Goal: Transaction & Acquisition: Purchase product/service

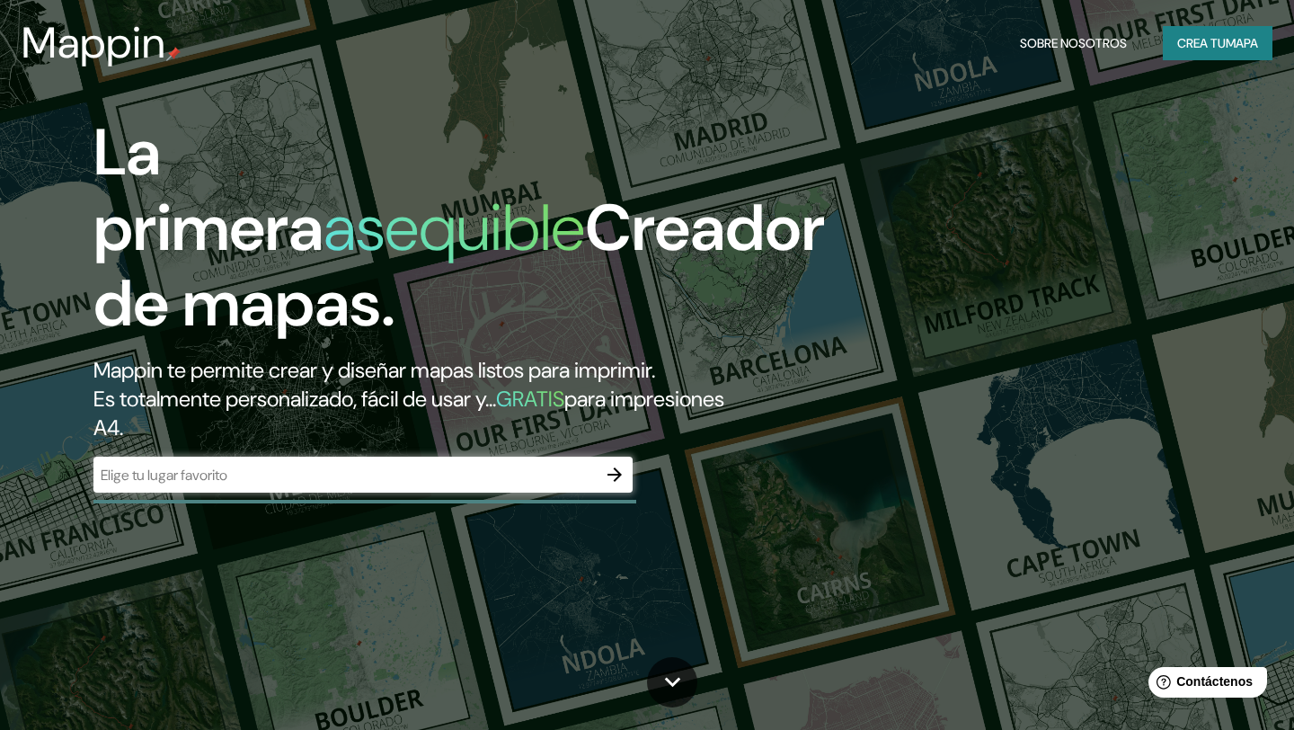
click at [584, 475] on input "text" at bounding box center [344, 475] width 503 height 21
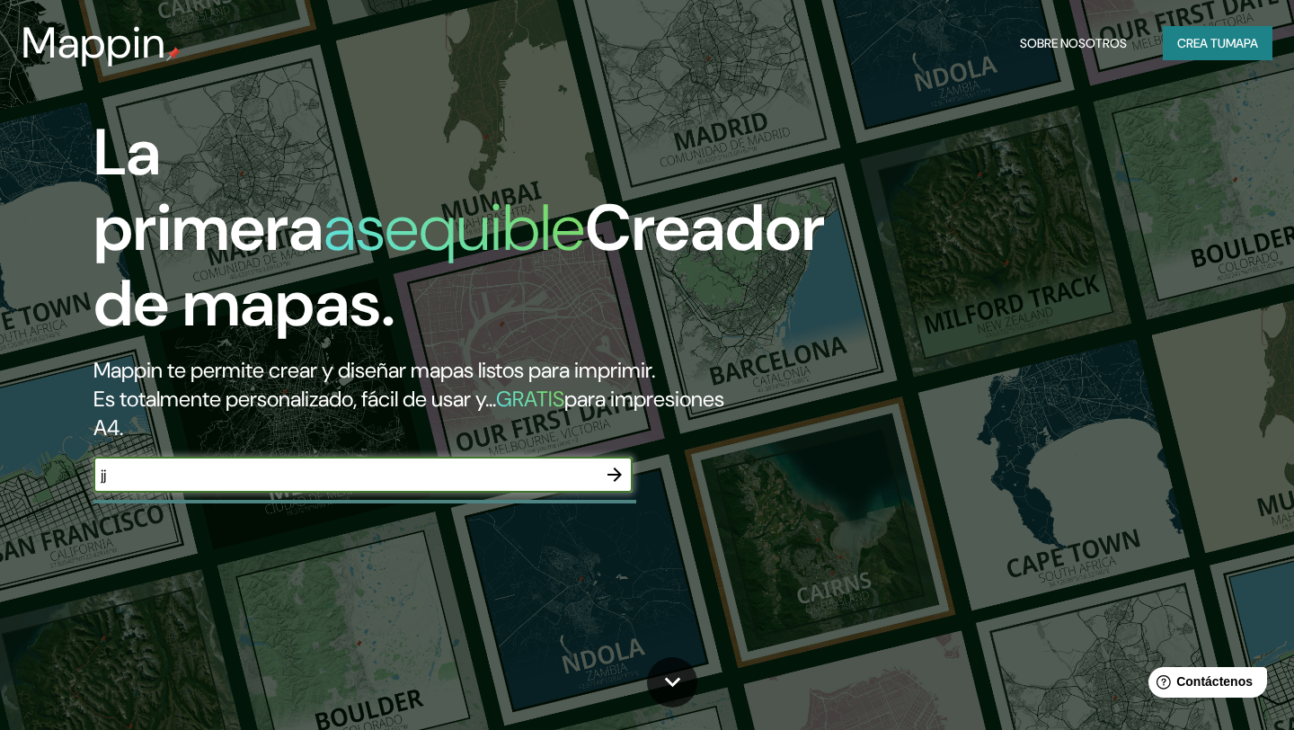
type input "j"
click at [1203, 37] on font "Crea tu" at bounding box center [1201, 43] width 49 height 16
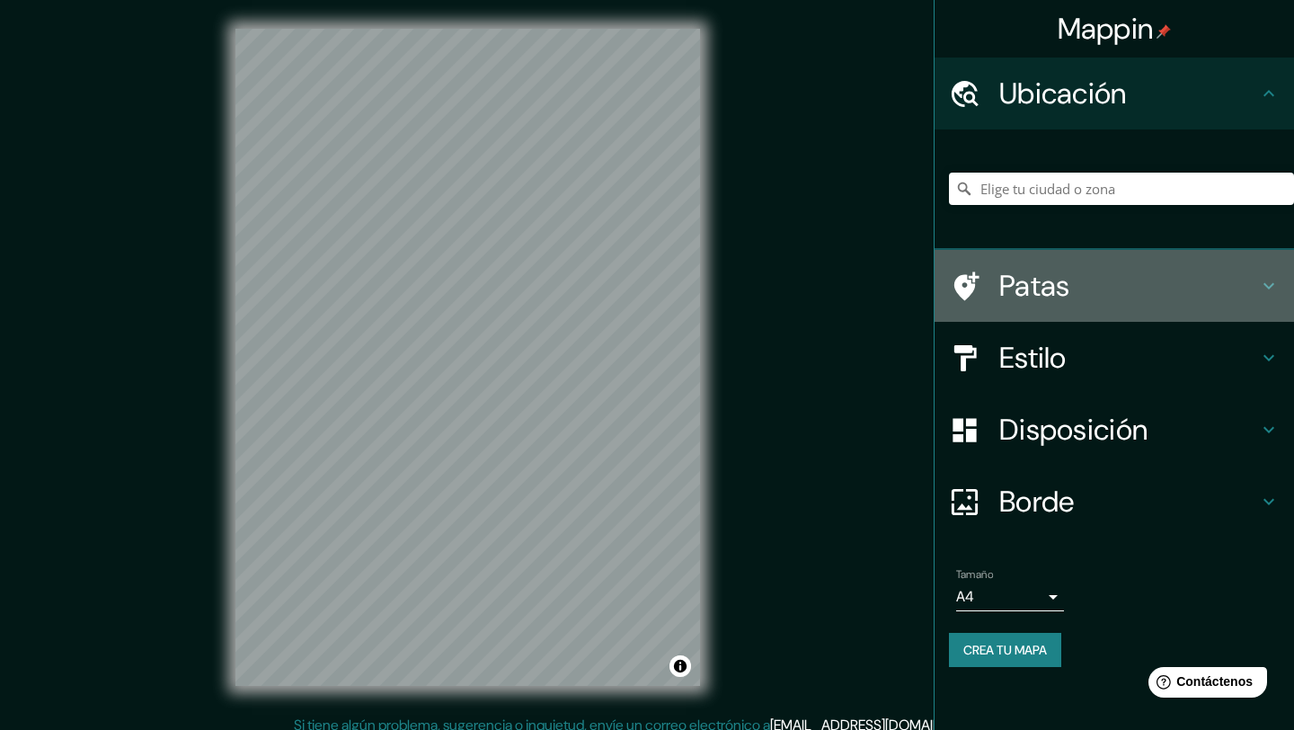
click at [1042, 277] on font "Patas" at bounding box center [1034, 286] width 71 height 38
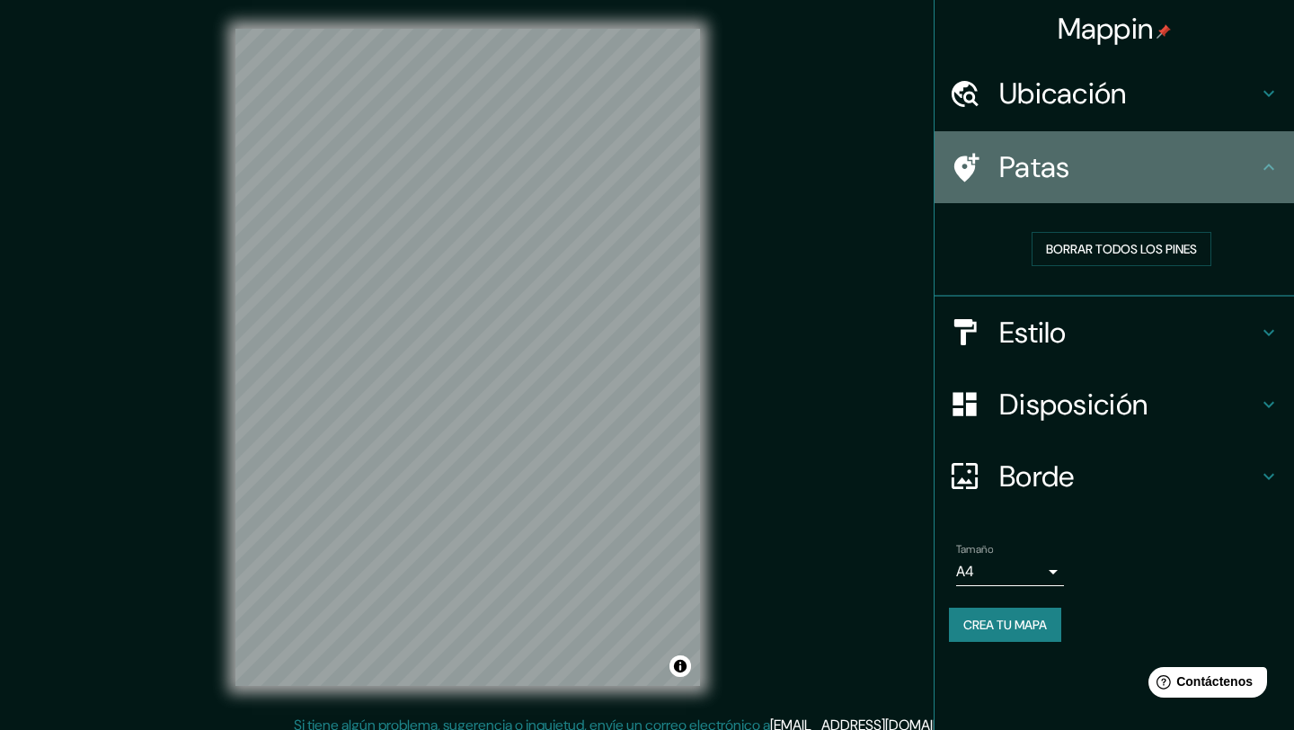
click at [1042, 170] on font "Patas" at bounding box center [1034, 167] width 71 height 38
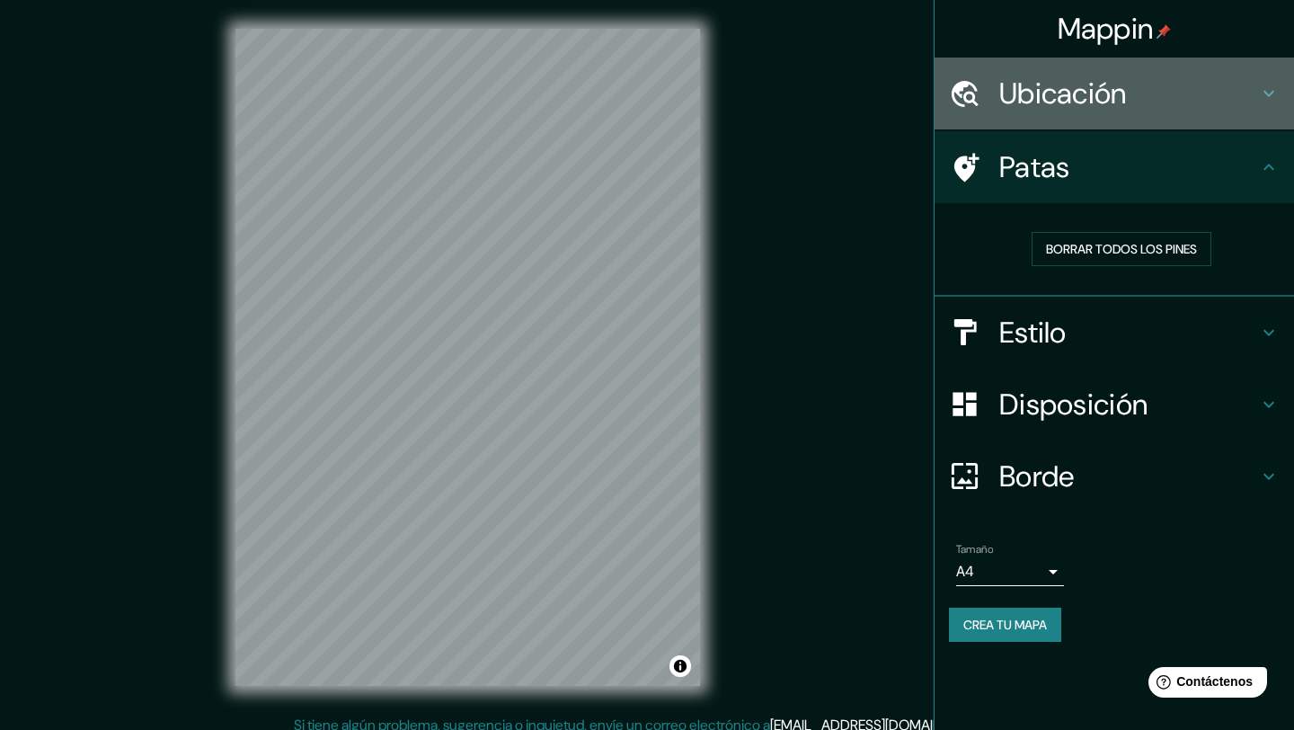
click at [1058, 98] on font "Ubicación" at bounding box center [1063, 94] width 128 height 38
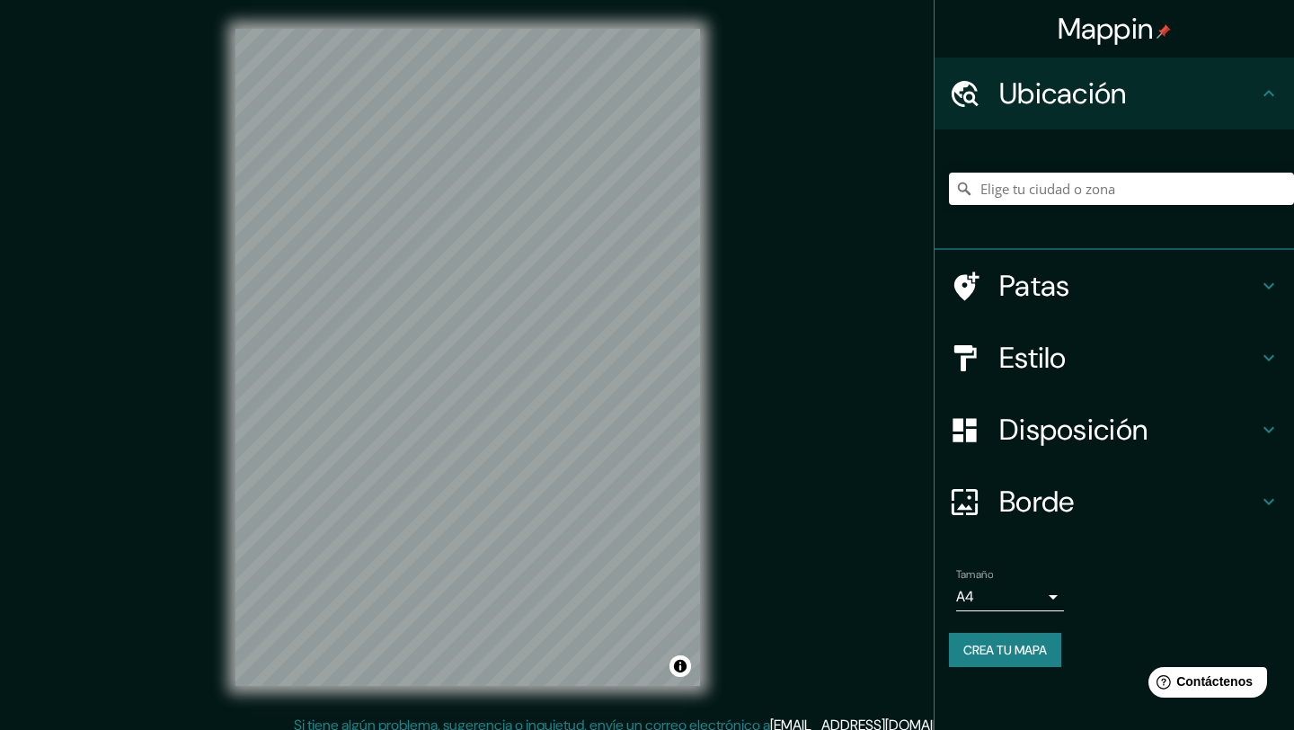
click at [972, 193] on icon at bounding box center [964, 189] width 18 height 18
click at [1004, 192] on input "Elige tu ciudad o zona" at bounding box center [1121, 189] width 345 height 32
type input "m"
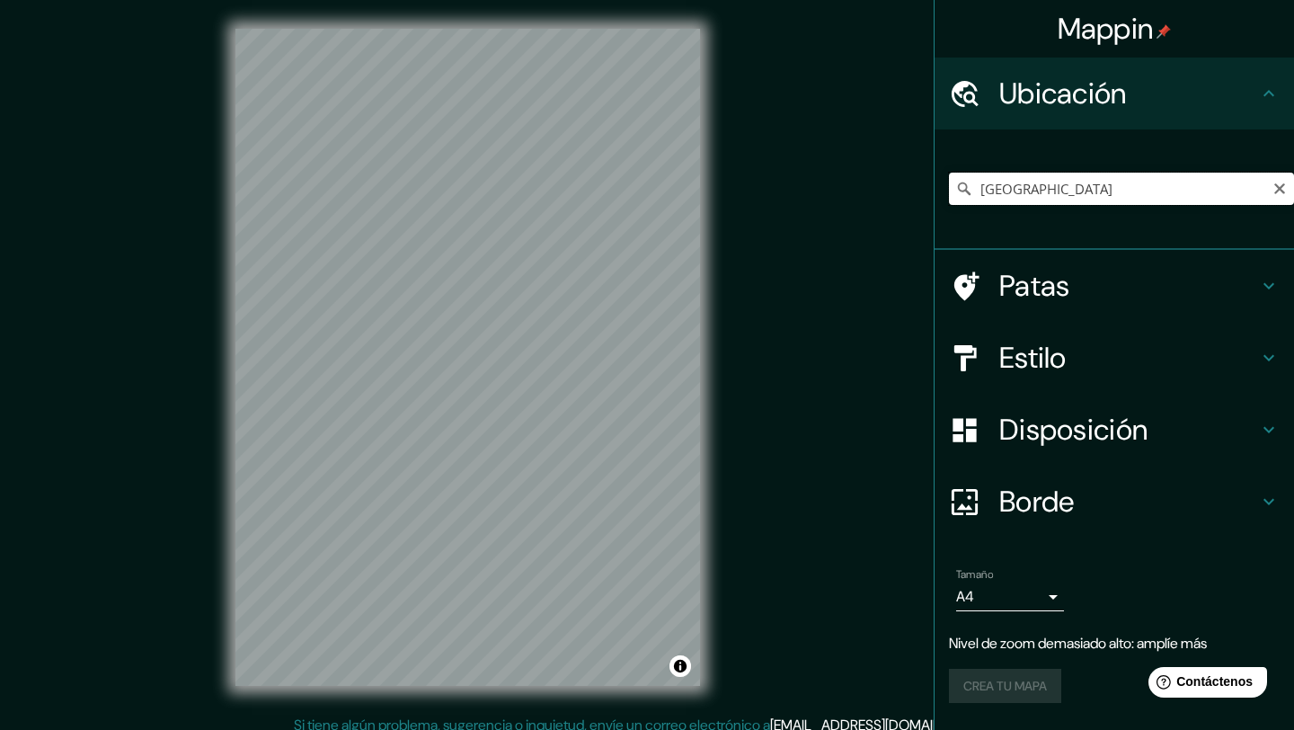
click at [1033, 202] on input "[GEOGRAPHIC_DATA]" at bounding box center [1121, 189] width 345 height 32
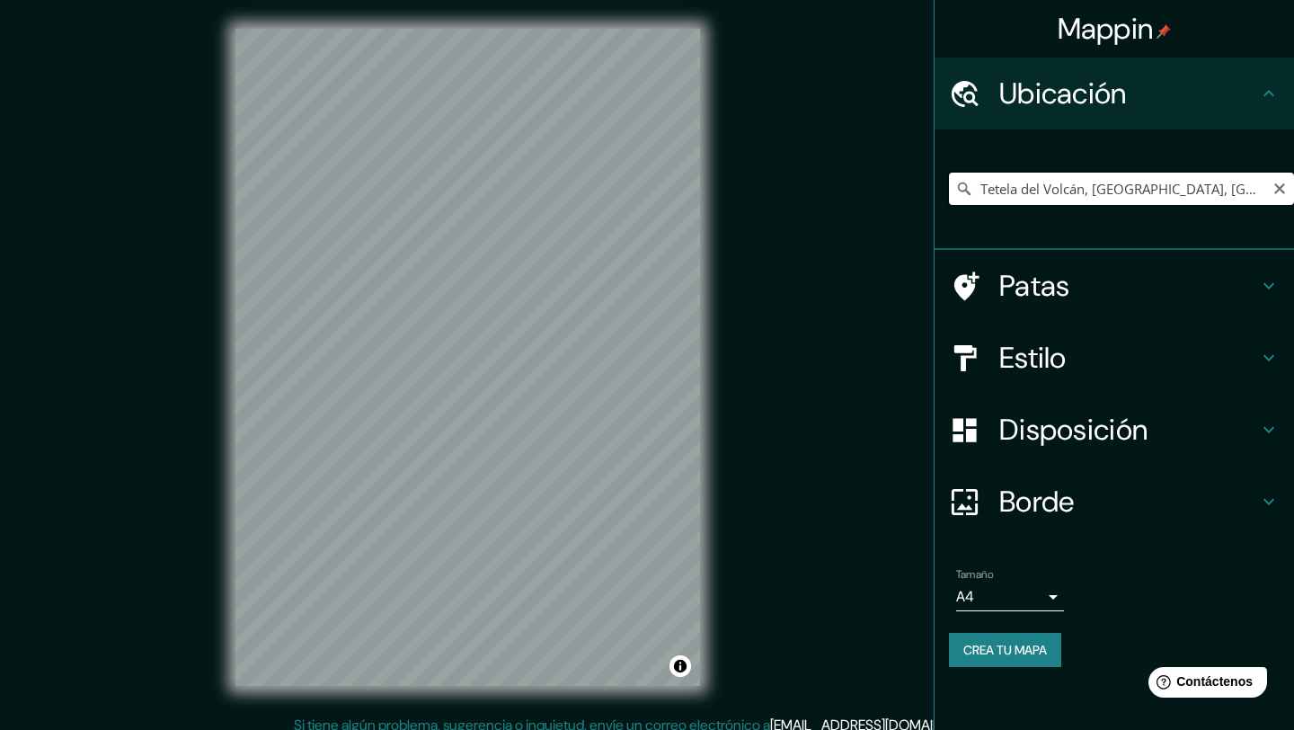
click at [1246, 199] on input "Tetela del Volcán, [GEOGRAPHIC_DATA], [GEOGRAPHIC_DATA]" at bounding box center [1121, 189] width 345 height 32
click at [769, 196] on div "Mappin Ubicación [GEOGRAPHIC_DATA], [GEOGRAPHIC_DATA], [GEOGRAPHIC_DATA] Patas …" at bounding box center [647, 371] width 1294 height 743
click at [703, 0] on html "Mappin Ubicación [GEOGRAPHIC_DATA], [GEOGRAPHIC_DATA], [GEOGRAPHIC_DATA] Patas …" at bounding box center [647, 365] width 1294 height 730
click at [1218, 178] on input "Tetela del Volcán, [GEOGRAPHIC_DATA], [GEOGRAPHIC_DATA]" at bounding box center [1121, 189] width 345 height 32
click at [1218, 182] on input "Tetela del Volcán, [GEOGRAPHIC_DATA], [GEOGRAPHIC_DATA]" at bounding box center [1121, 189] width 345 height 32
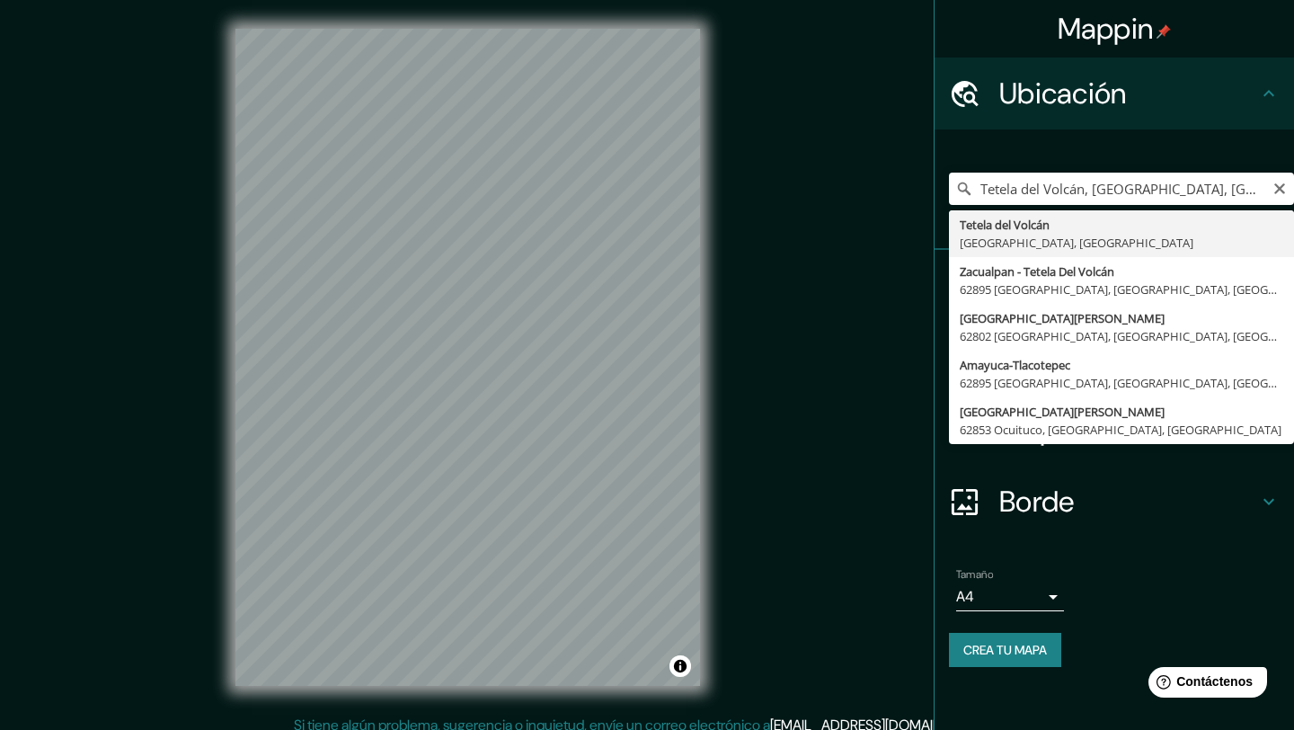
type input "Tetela del Volcán, [GEOGRAPHIC_DATA], [GEOGRAPHIC_DATA]"
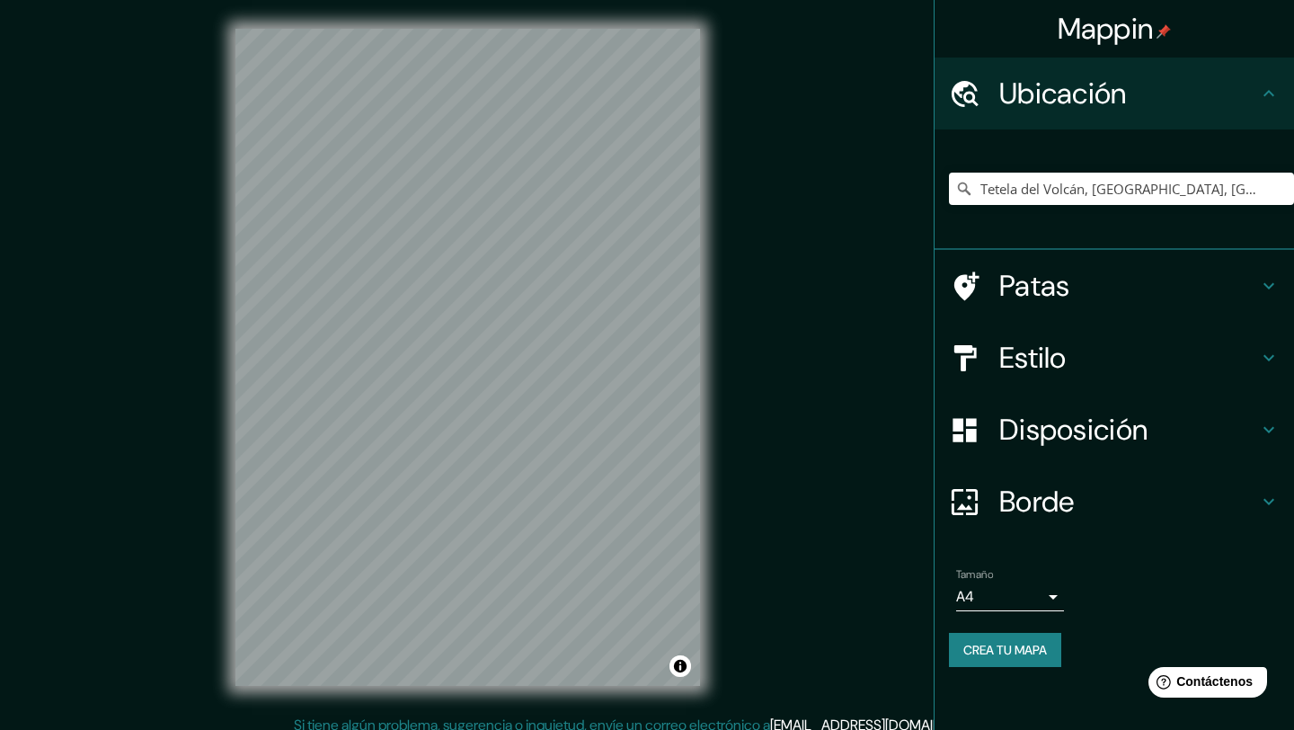
scroll to position [1, 0]
click at [1282, 195] on icon "Claro" at bounding box center [1279, 189] width 14 height 14
drag, startPoint x: 1069, startPoint y: 187, endPoint x: 1279, endPoint y: 208, distance: 210.4
click at [1281, 208] on div "Popocatepelt, 56776 [GEOGRAPHIC_DATA], [GEOGRAPHIC_DATA], [GEOGRAPHIC_DATA]" at bounding box center [1121, 189] width 345 height 90
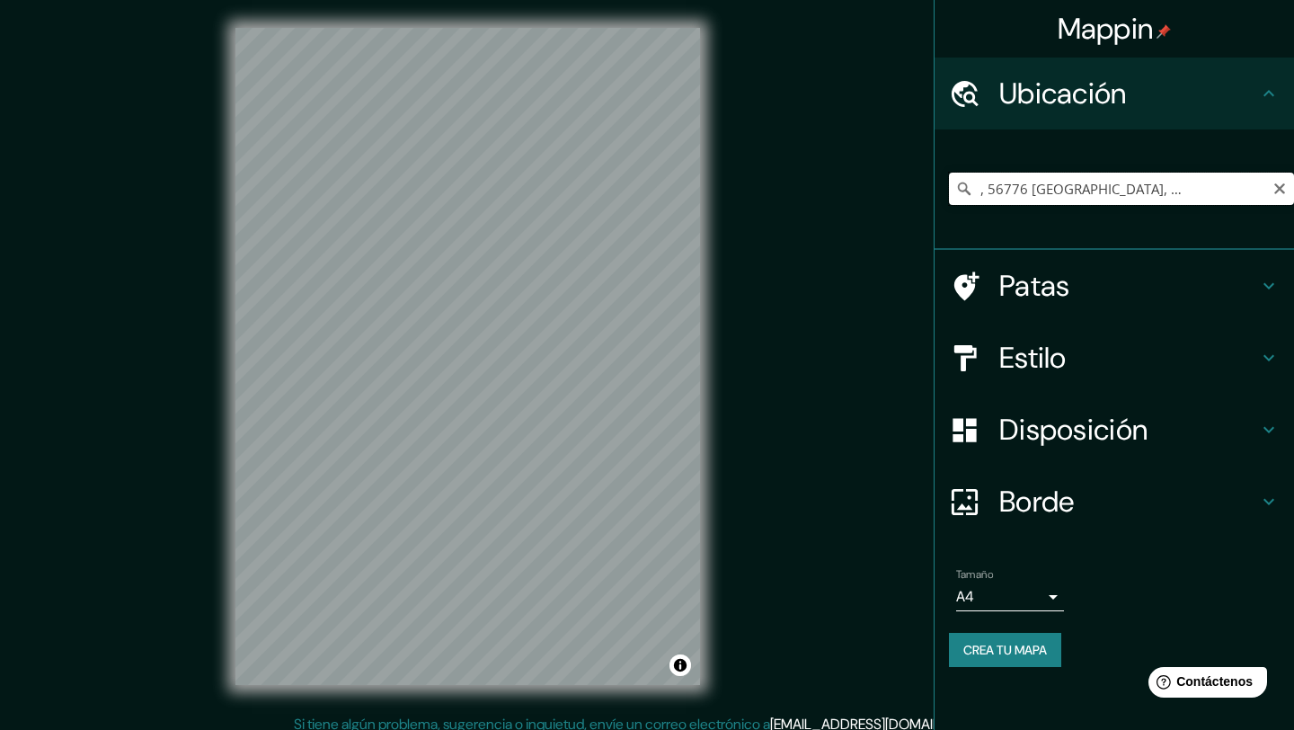
drag, startPoint x: 1066, startPoint y: 191, endPoint x: 1263, endPoint y: 201, distance: 198.0
click at [1263, 201] on input "Popocatepelt, 56776 [GEOGRAPHIC_DATA], [GEOGRAPHIC_DATA], [GEOGRAPHIC_DATA]" at bounding box center [1121, 189] width 345 height 32
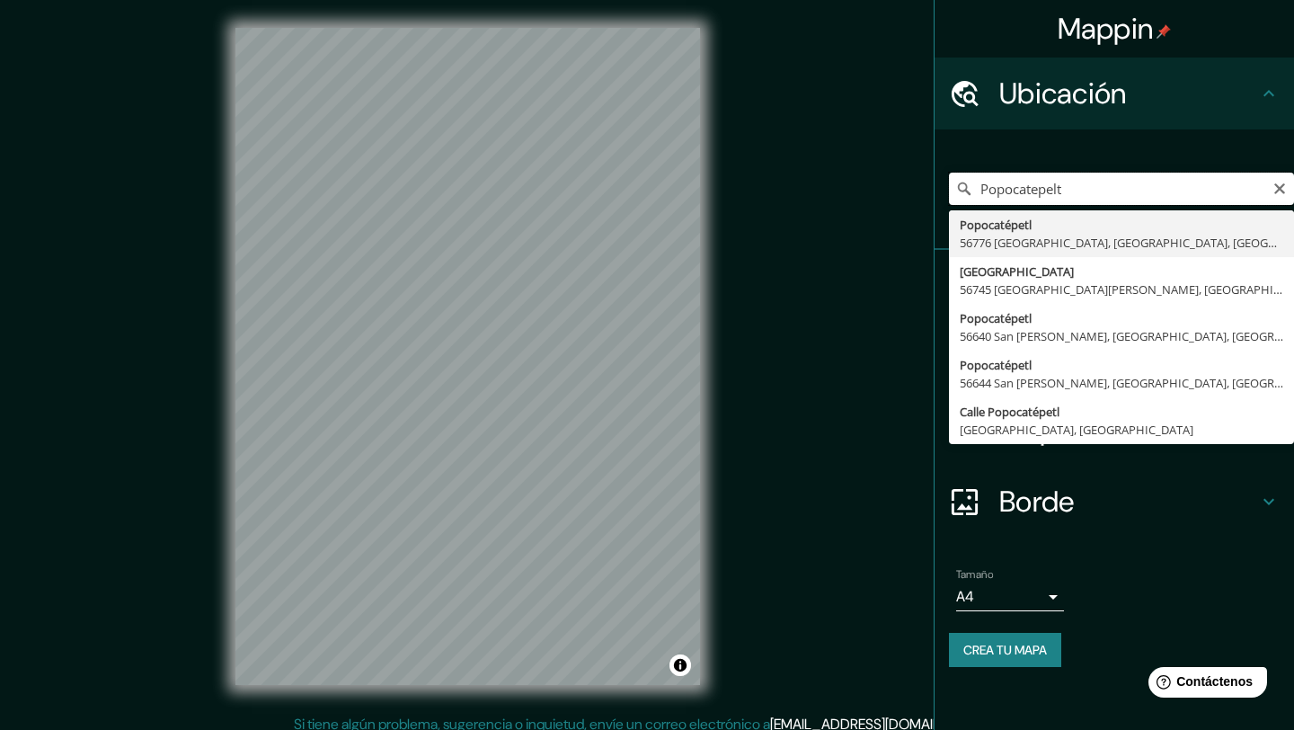
type input "Popocatepelt, 56776 [GEOGRAPHIC_DATA], [GEOGRAPHIC_DATA], [GEOGRAPHIC_DATA]"
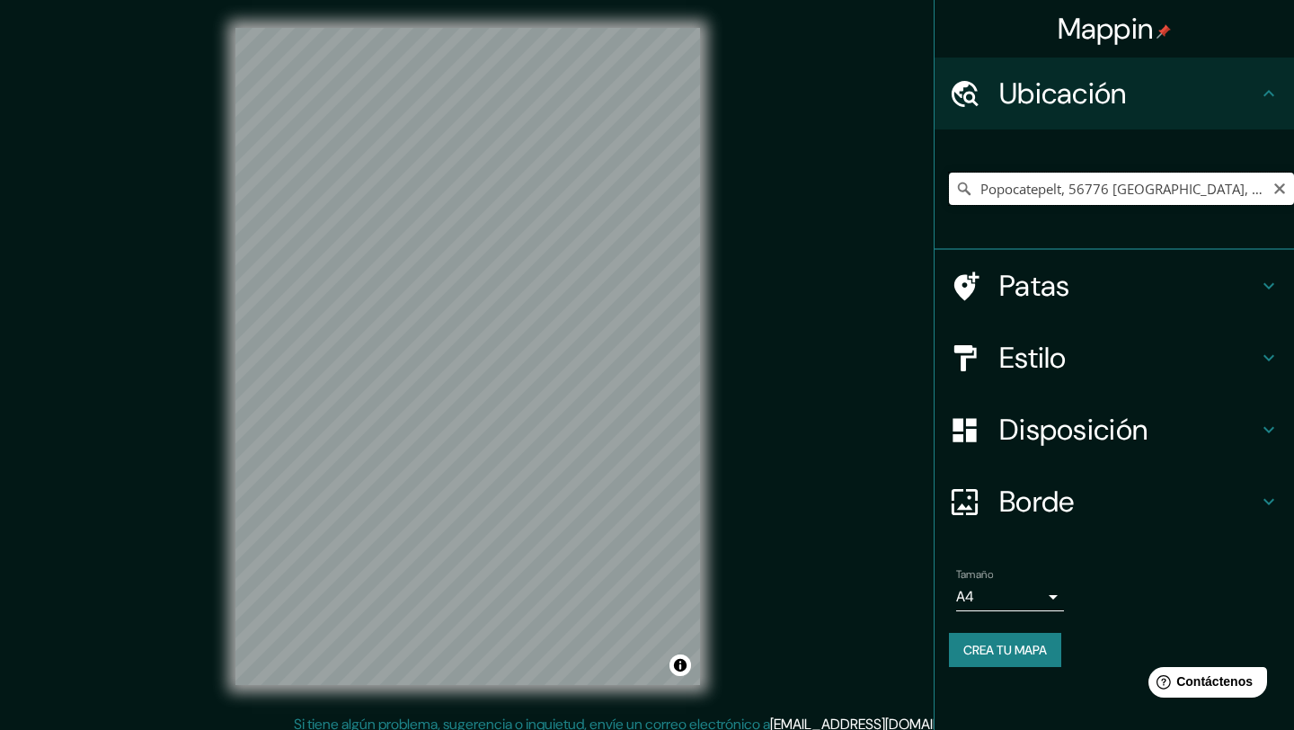
click at [1017, 185] on input "Popocatepelt, 56776 [GEOGRAPHIC_DATA], [GEOGRAPHIC_DATA], [GEOGRAPHIC_DATA]" at bounding box center [1121, 189] width 345 height 32
click at [1281, 191] on icon "Claro" at bounding box center [1279, 188] width 11 height 11
click at [1113, 188] on input "Elige tu ciudad o zona" at bounding box center [1121, 189] width 345 height 32
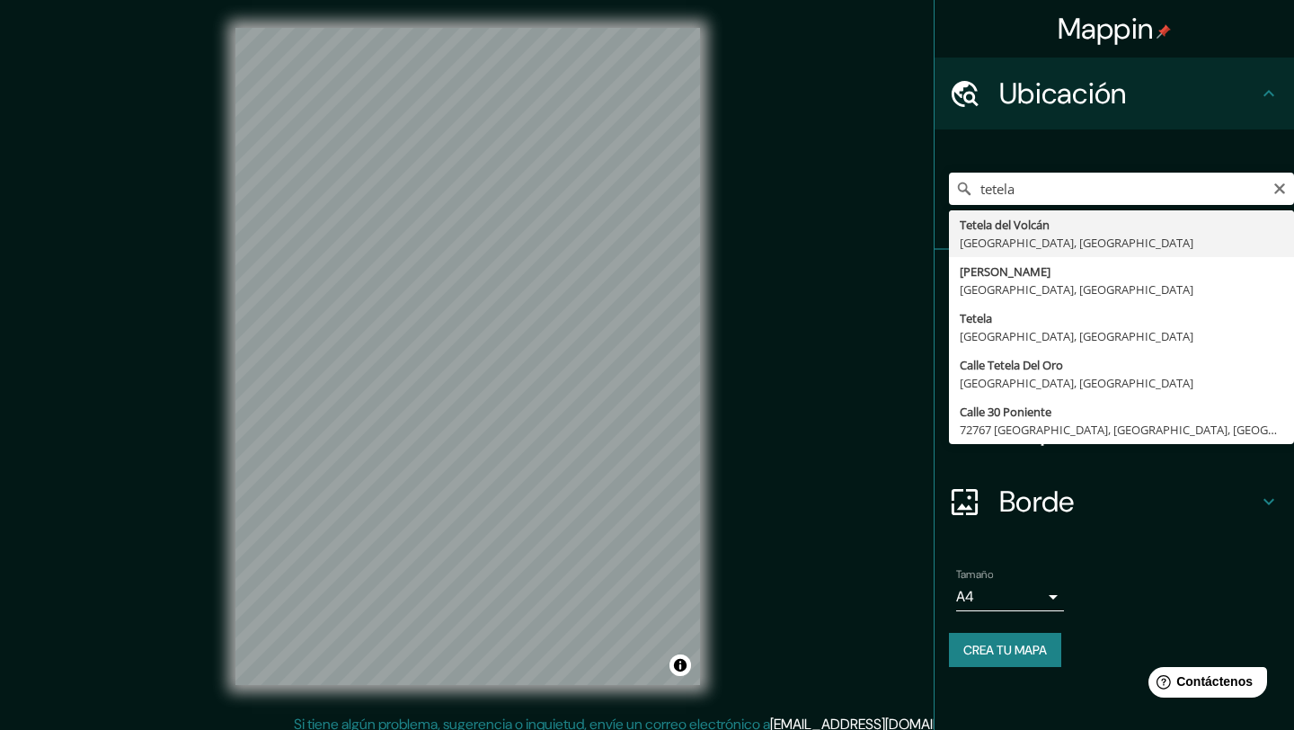
type input "Tetela del Volcán, [GEOGRAPHIC_DATA], [GEOGRAPHIC_DATA]"
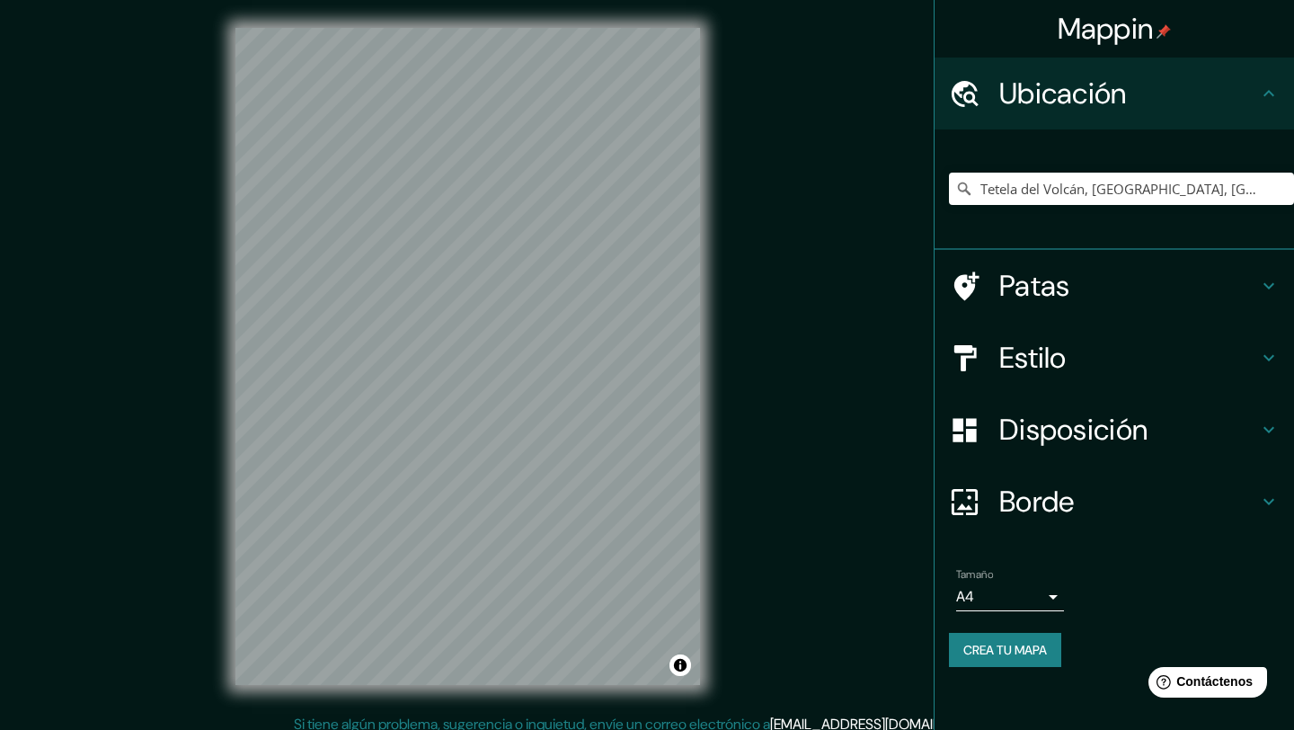
click at [1038, 362] on font "Estilo" at bounding box center [1032, 358] width 67 height 38
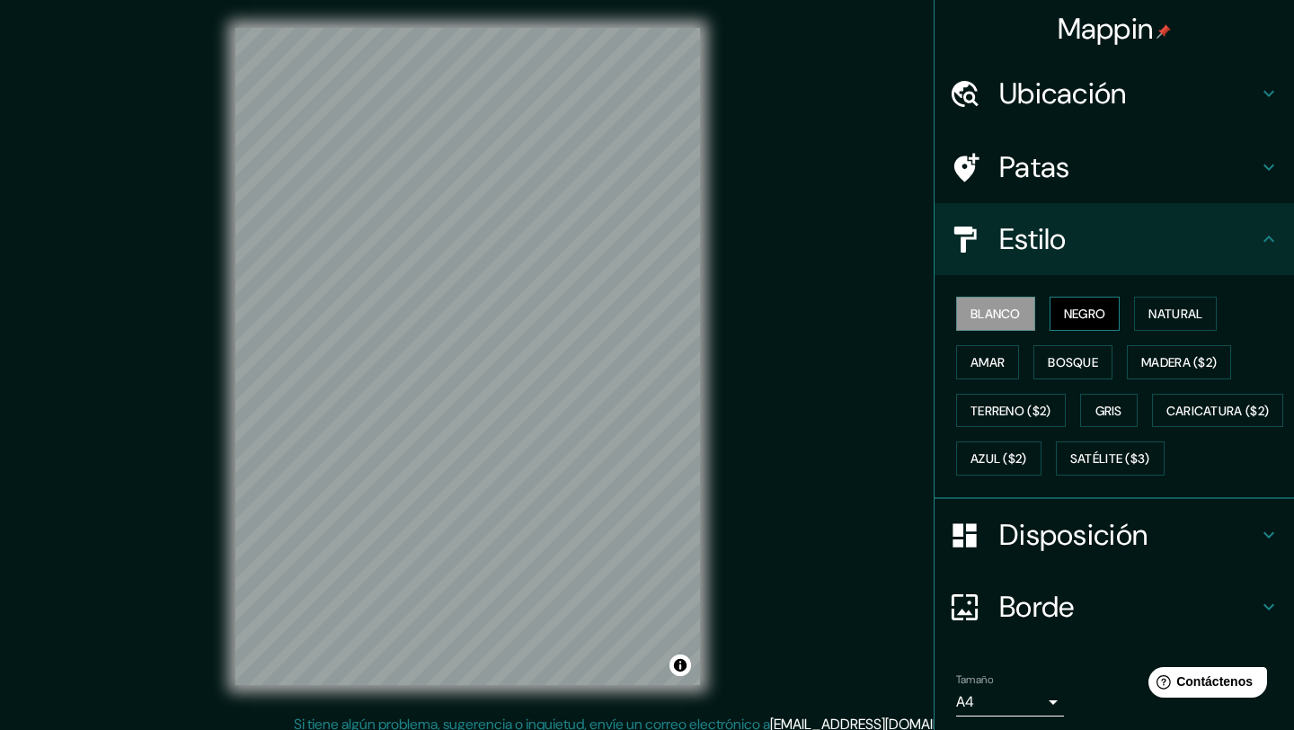
click at [1086, 318] on font "Negro" at bounding box center [1085, 314] width 42 height 16
click at [1198, 314] on font "Natural" at bounding box center [1175, 314] width 54 height 16
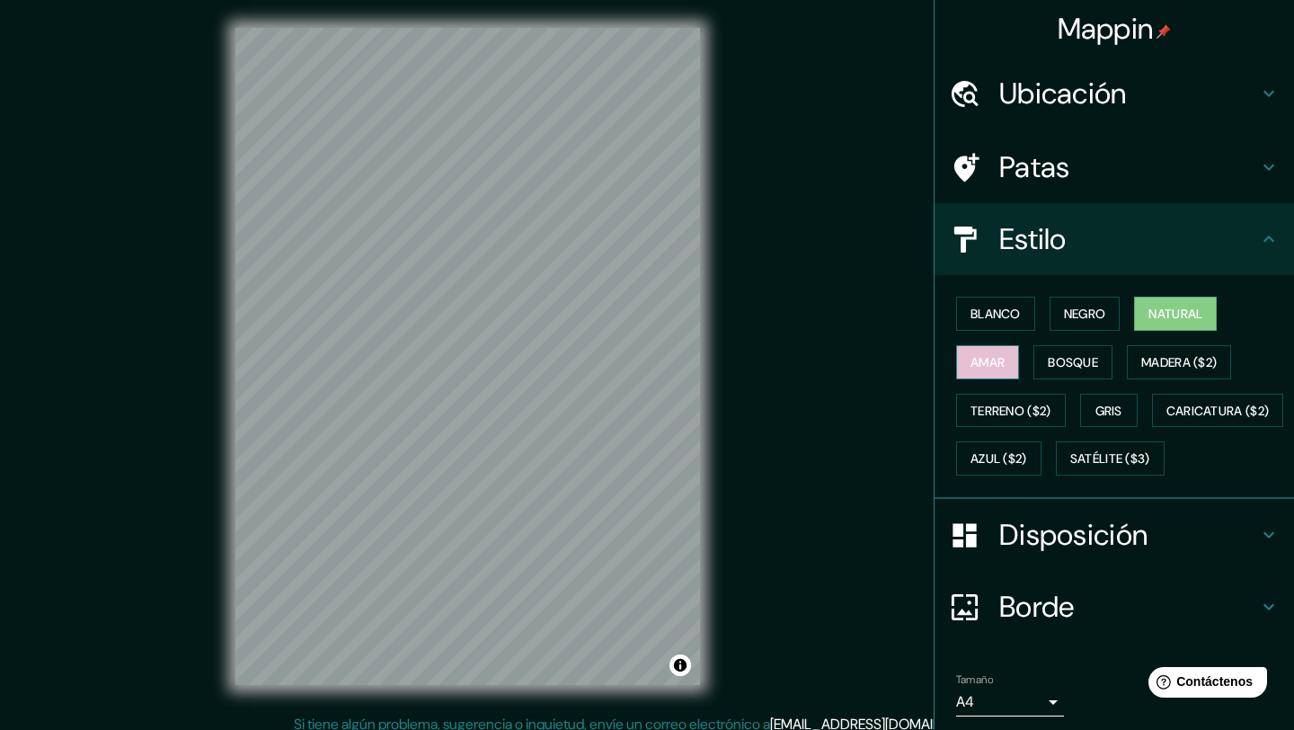
click at [989, 369] on font "Amar" at bounding box center [988, 362] width 34 height 16
click at [1060, 359] on font "Bosque" at bounding box center [1073, 362] width 50 height 16
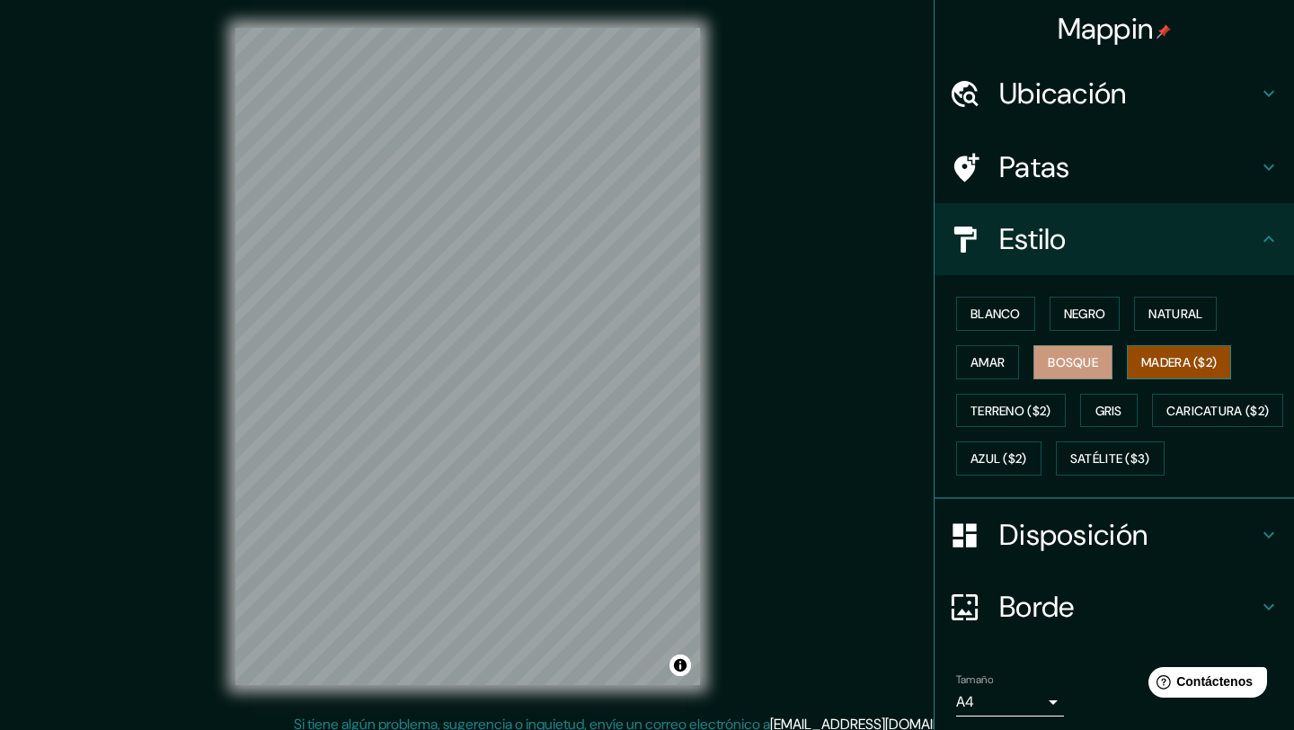
click at [1180, 352] on font "Madera ($2)" at bounding box center [1178, 361] width 75 height 23
click at [991, 416] on font "Terreno ($2)" at bounding box center [1011, 411] width 81 height 16
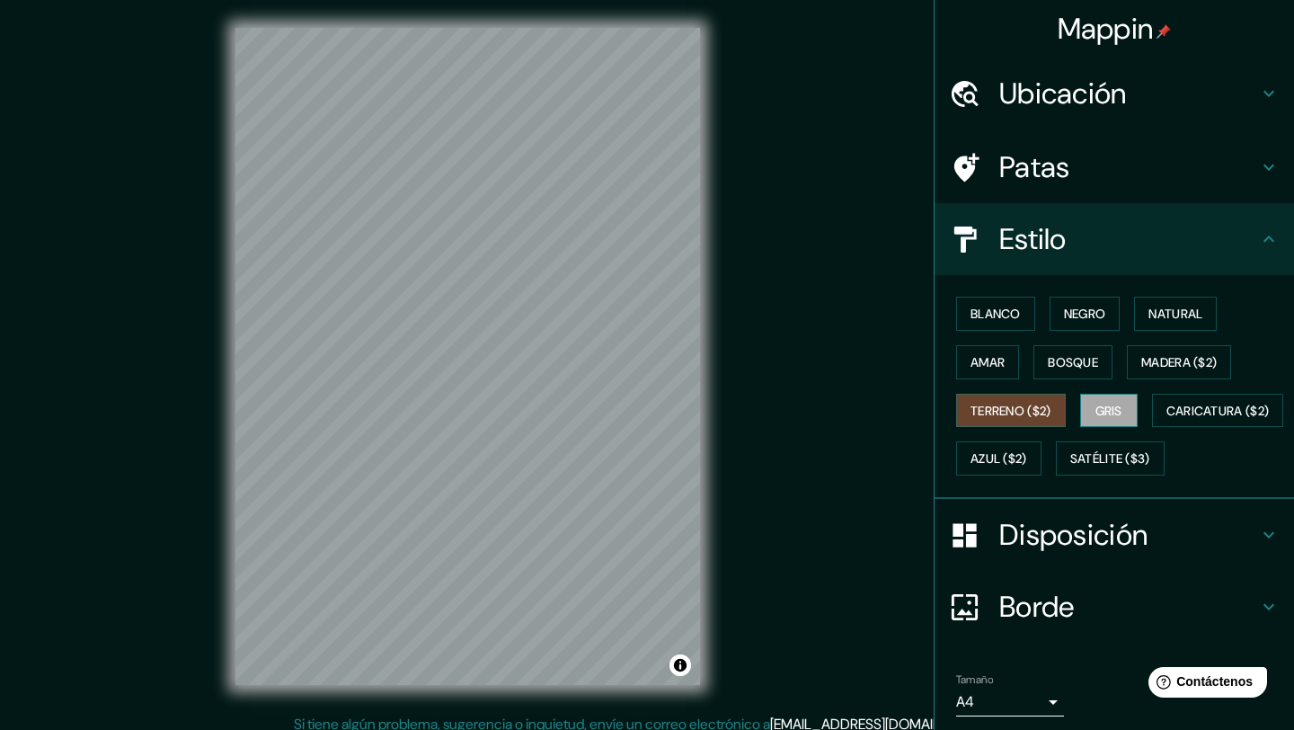
click at [1113, 409] on font "Gris" at bounding box center [1108, 411] width 27 height 16
click at [1166, 422] on font "Caricatura ($2)" at bounding box center [1217, 410] width 103 height 23
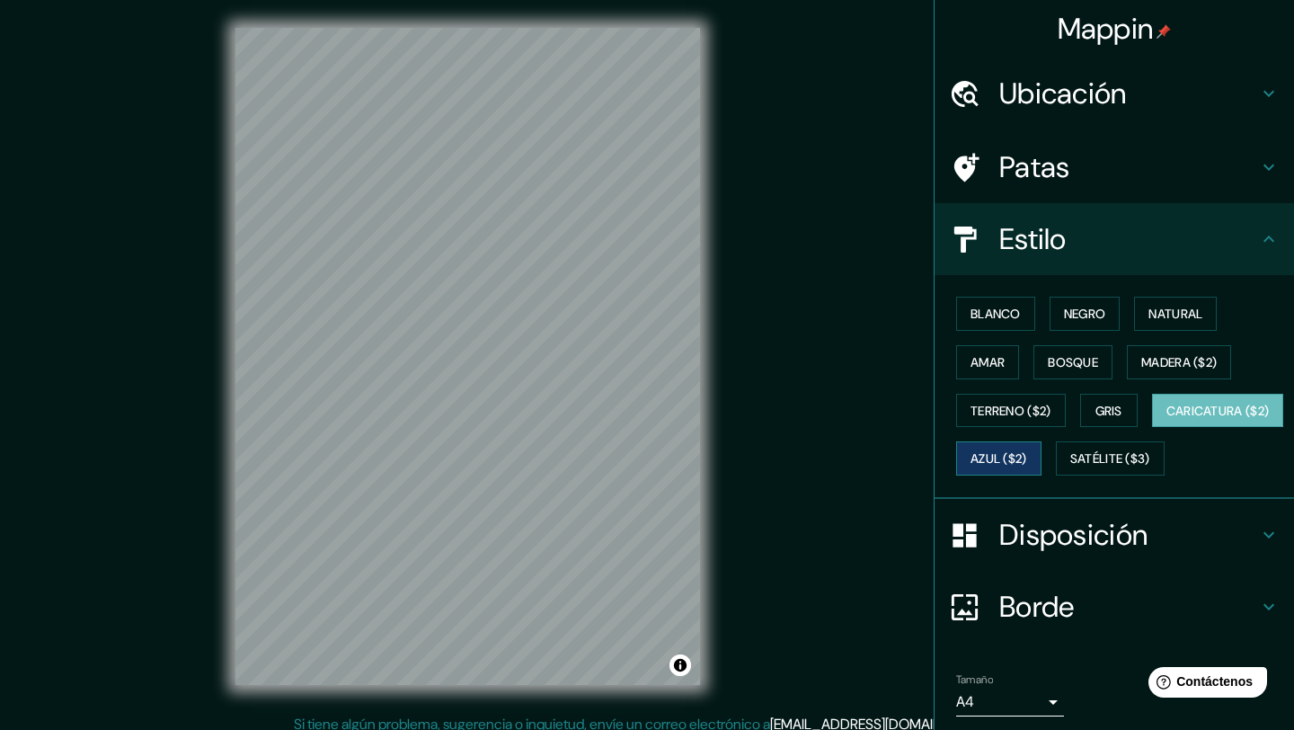
click at [1027, 455] on font "Azul ($2)" at bounding box center [999, 459] width 57 height 16
click at [1166, 419] on font "Caricatura ($2)" at bounding box center [1217, 411] width 103 height 16
click at [1070, 467] on font "Satélite ($3)" at bounding box center [1110, 459] width 80 height 16
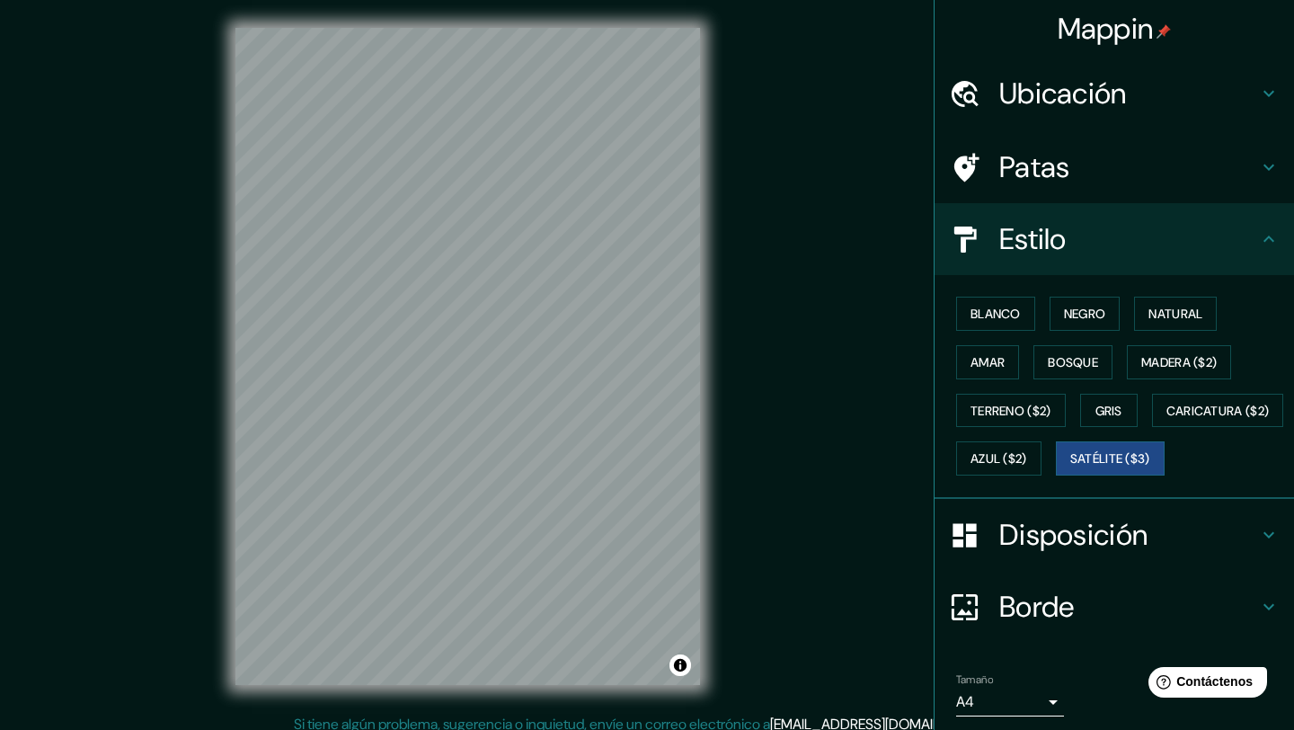
click at [1045, 86] on font "Ubicación" at bounding box center [1063, 94] width 128 height 38
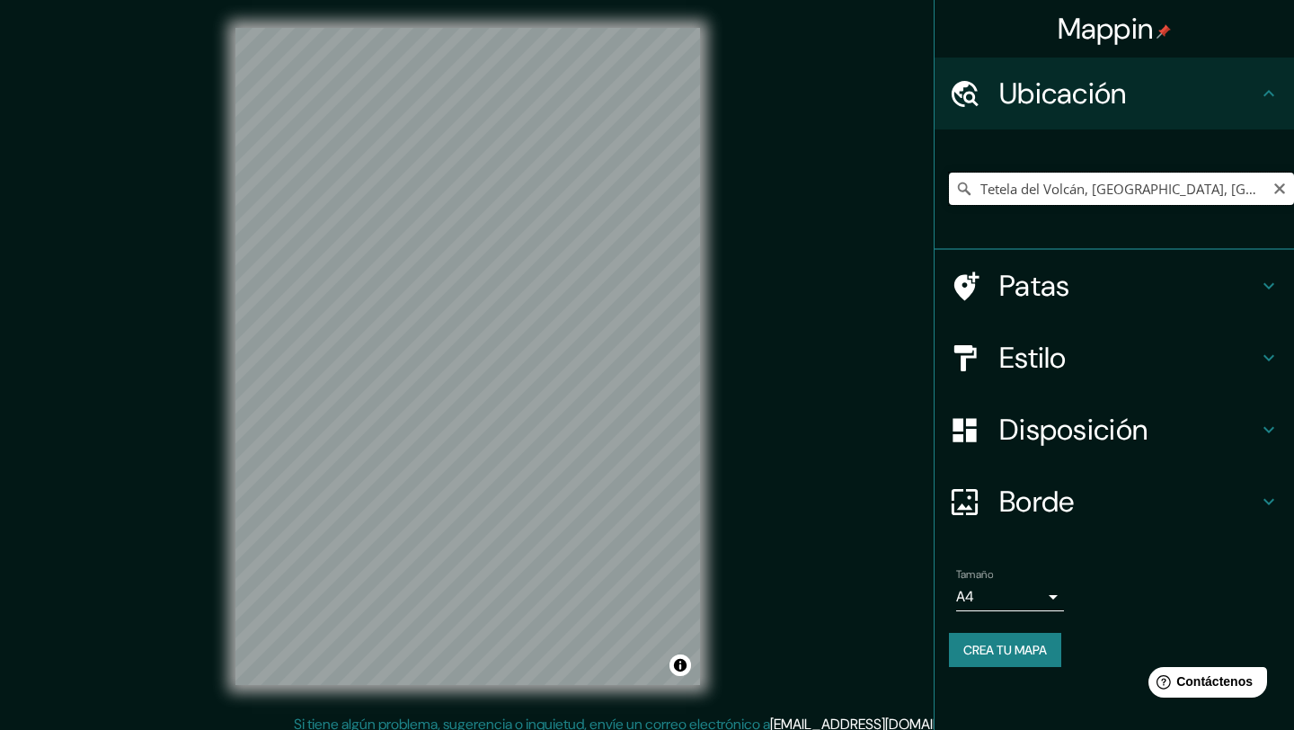
click at [1149, 195] on input "Tetela del Volcán, [GEOGRAPHIC_DATA], [GEOGRAPHIC_DATA]" at bounding box center [1121, 189] width 345 height 32
click at [1277, 193] on icon "Claro" at bounding box center [1279, 189] width 14 height 14
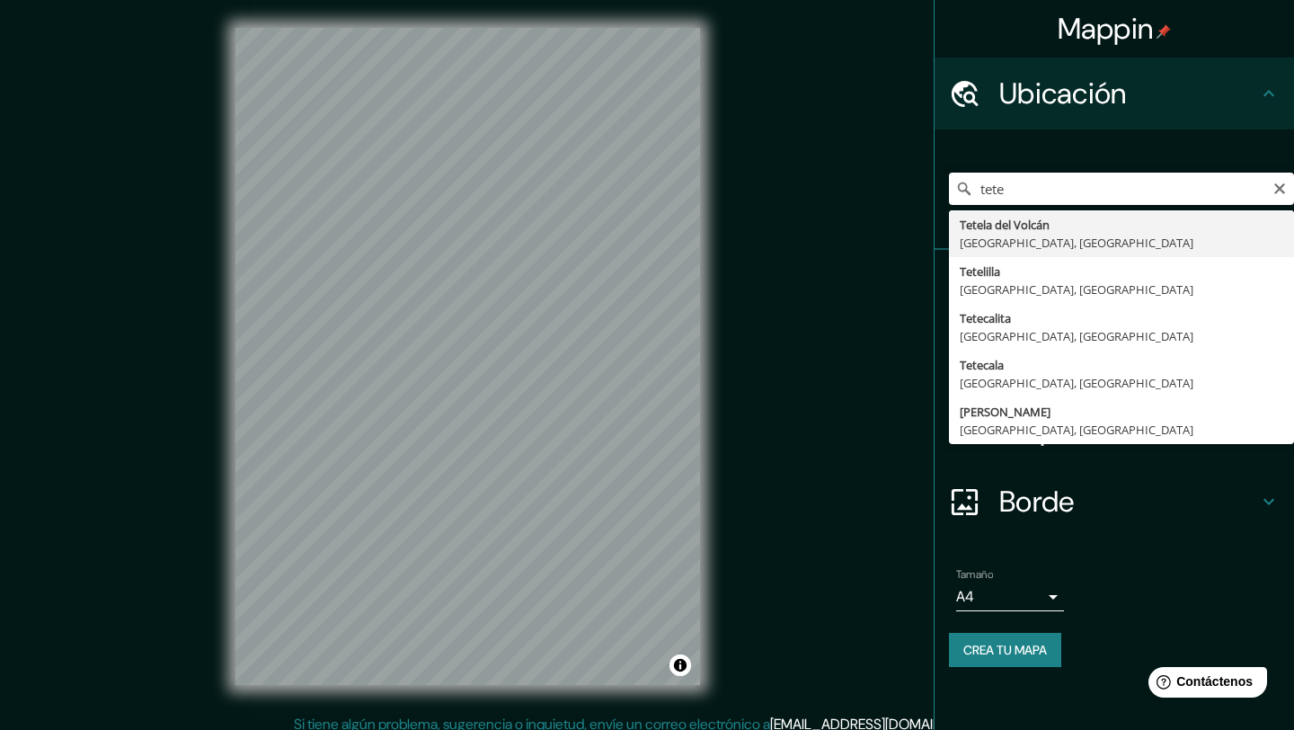
type input "Tetela del Volcán, [GEOGRAPHIC_DATA], [GEOGRAPHIC_DATA]"
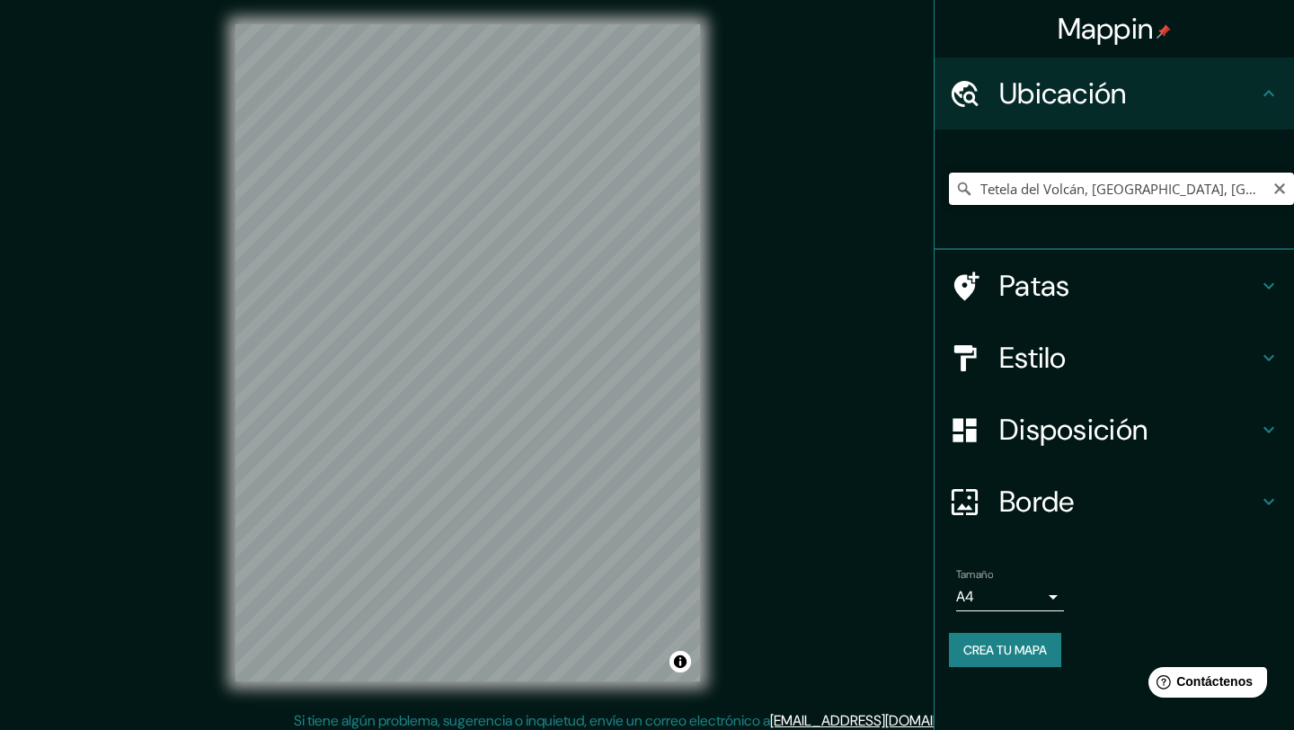
scroll to position [4, 0]
click at [563, 3] on div "© Mapbox © OpenStreetMap Improve this map © Maxar" at bounding box center [468, 353] width 522 height 714
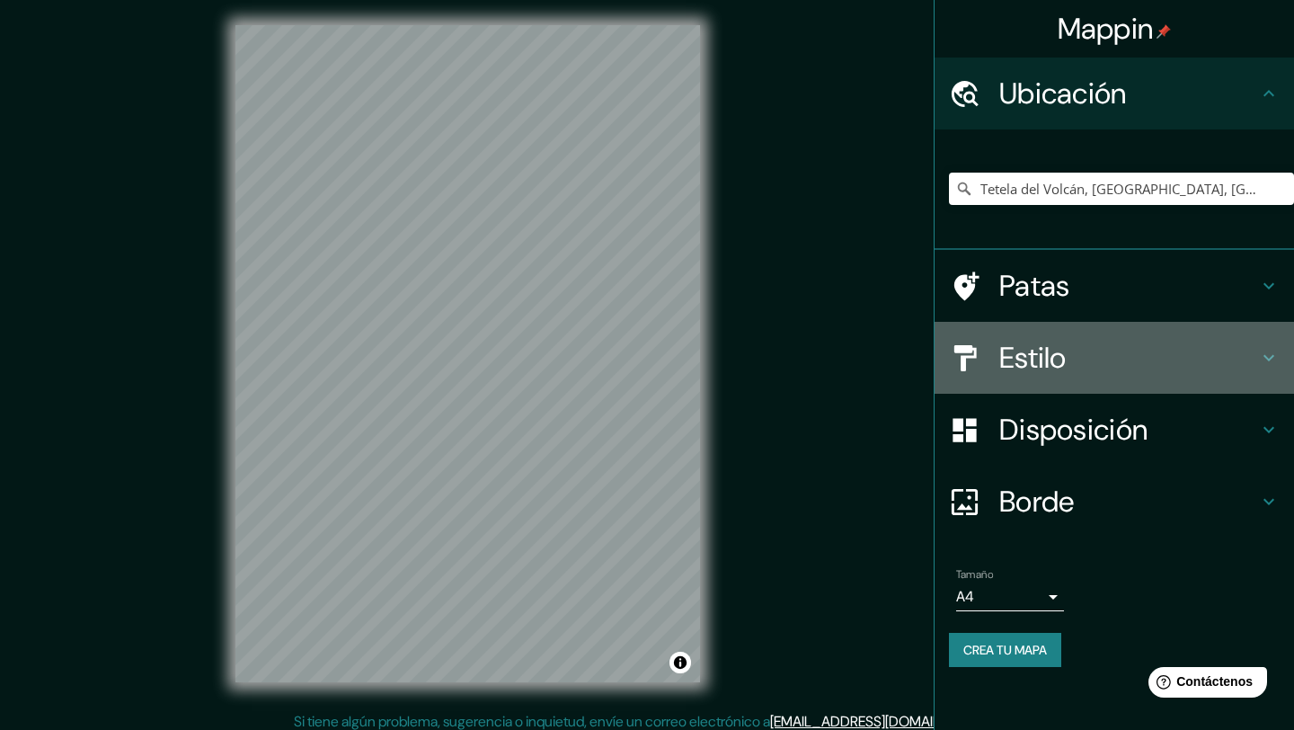
click at [1056, 361] on font "Estilo" at bounding box center [1032, 358] width 67 height 38
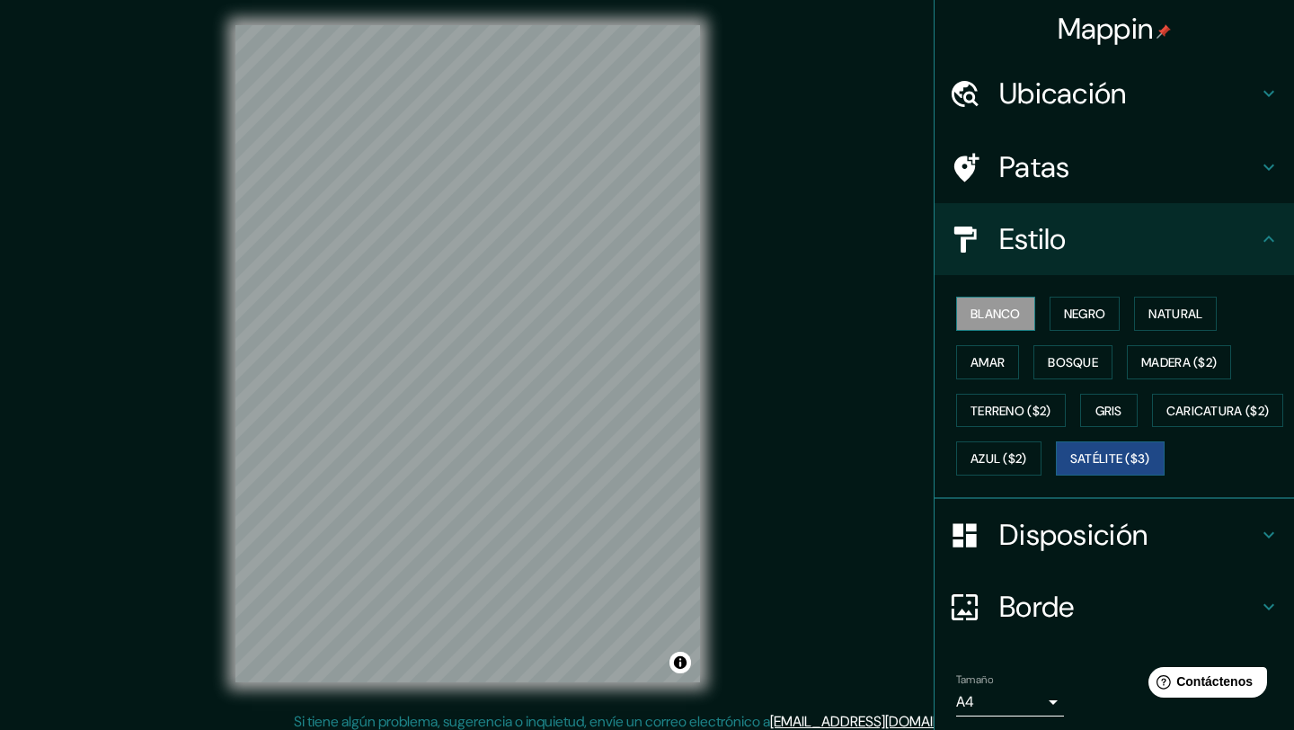
click at [986, 321] on font "Blanco" at bounding box center [996, 314] width 50 height 16
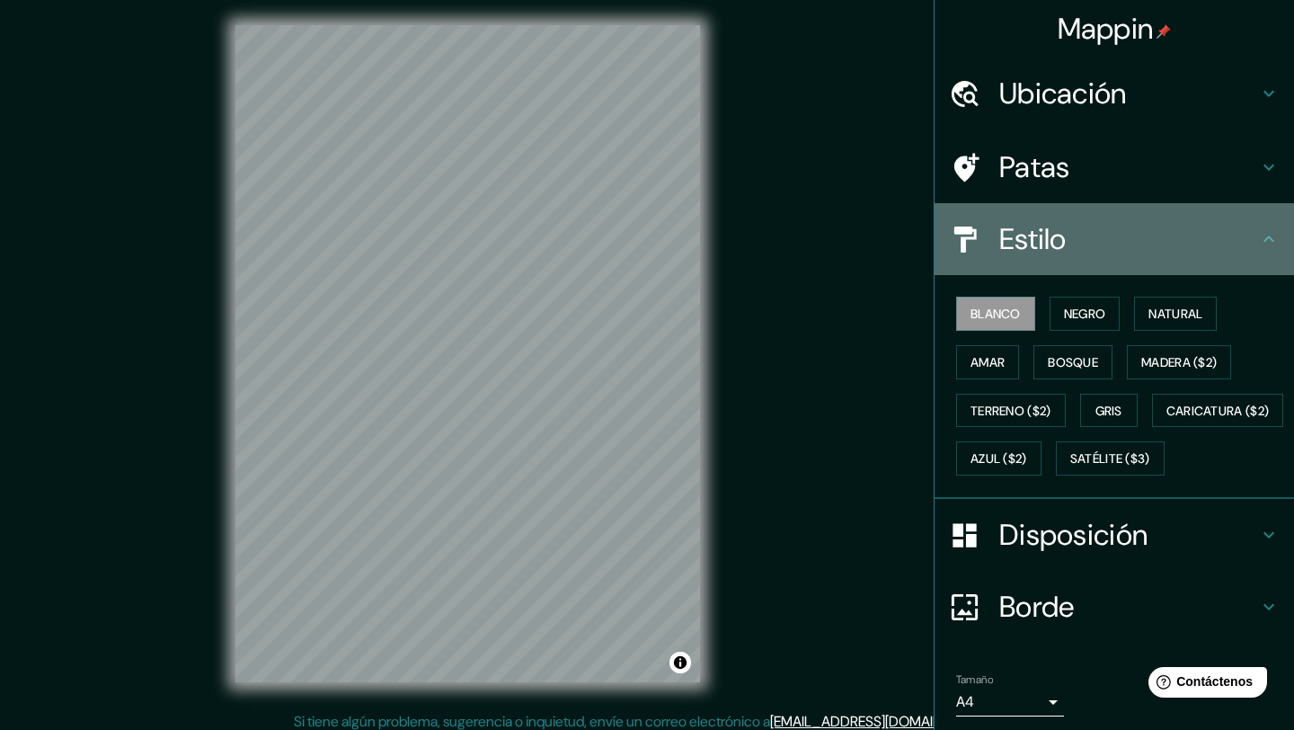
click at [1032, 243] on font "Estilo" at bounding box center [1032, 239] width 67 height 38
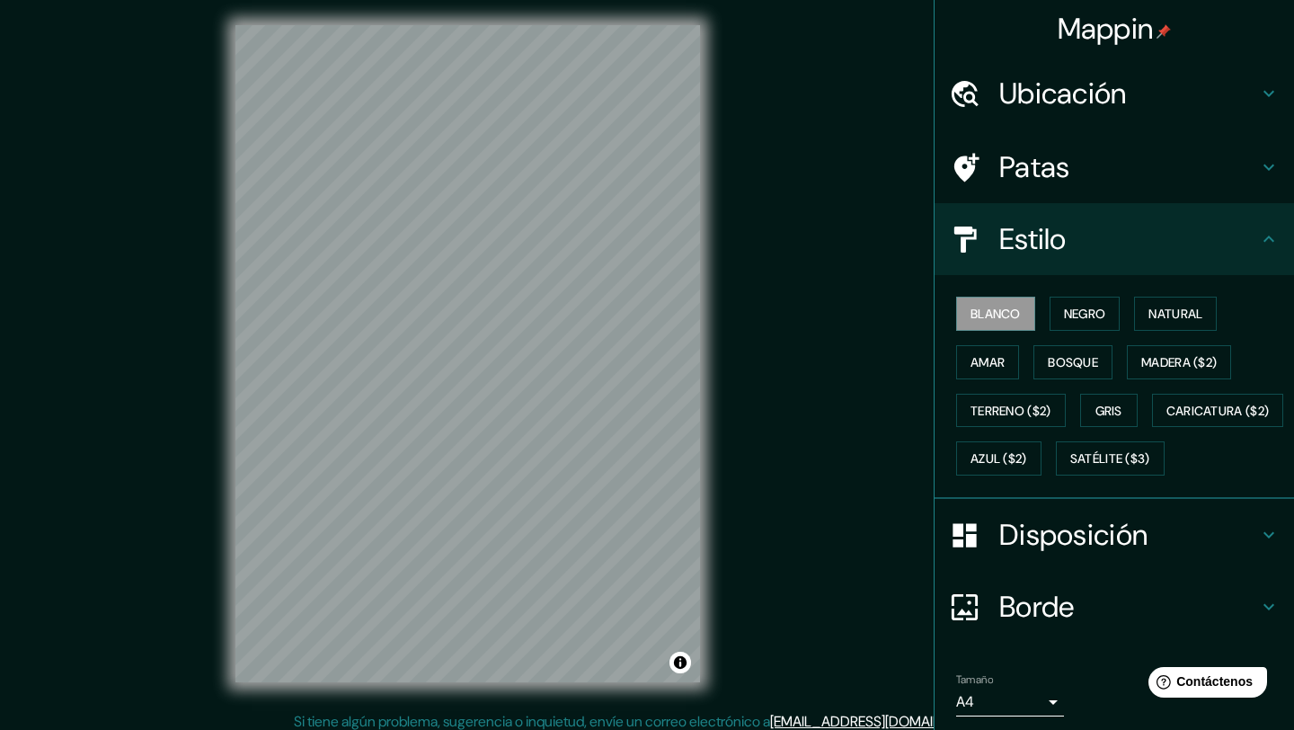
click at [1037, 571] on div "Disposición" at bounding box center [1114, 535] width 359 height 72
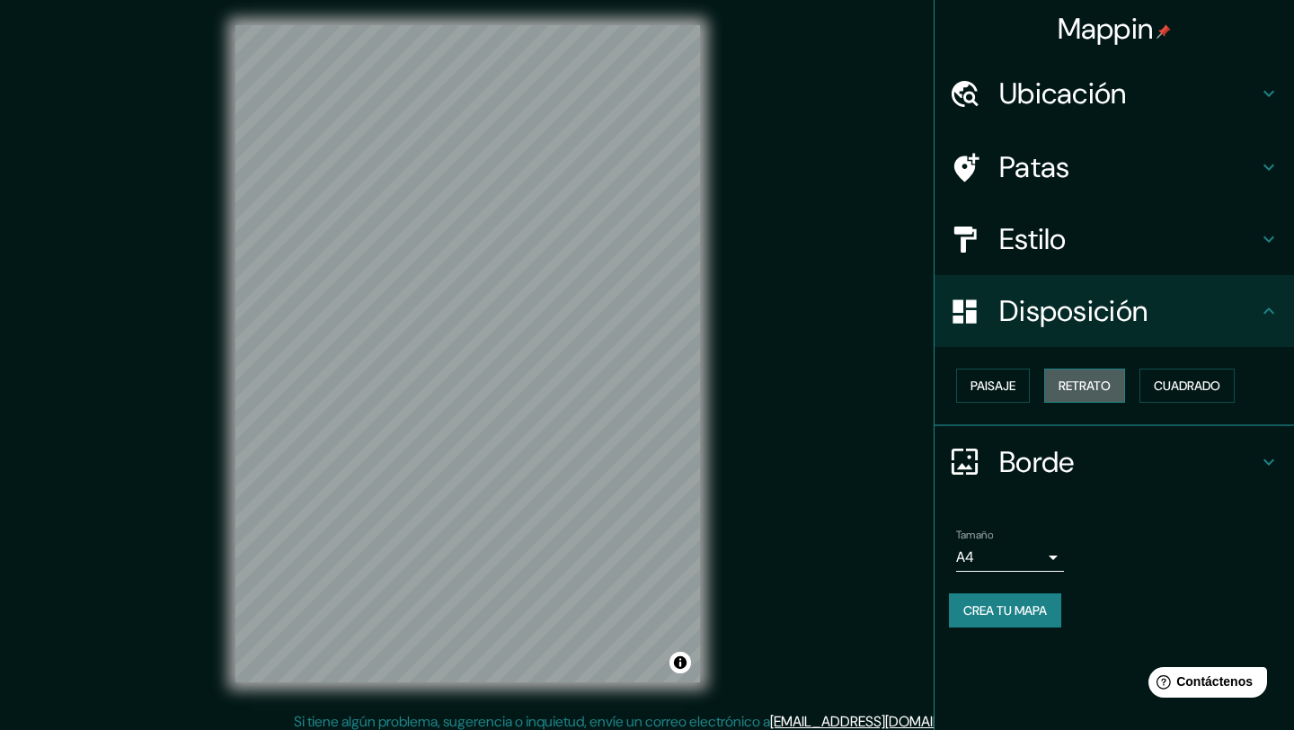
click at [1101, 397] on button "Retrato" at bounding box center [1084, 385] width 81 height 34
click at [1171, 396] on font "Cuadrado" at bounding box center [1187, 385] width 66 height 23
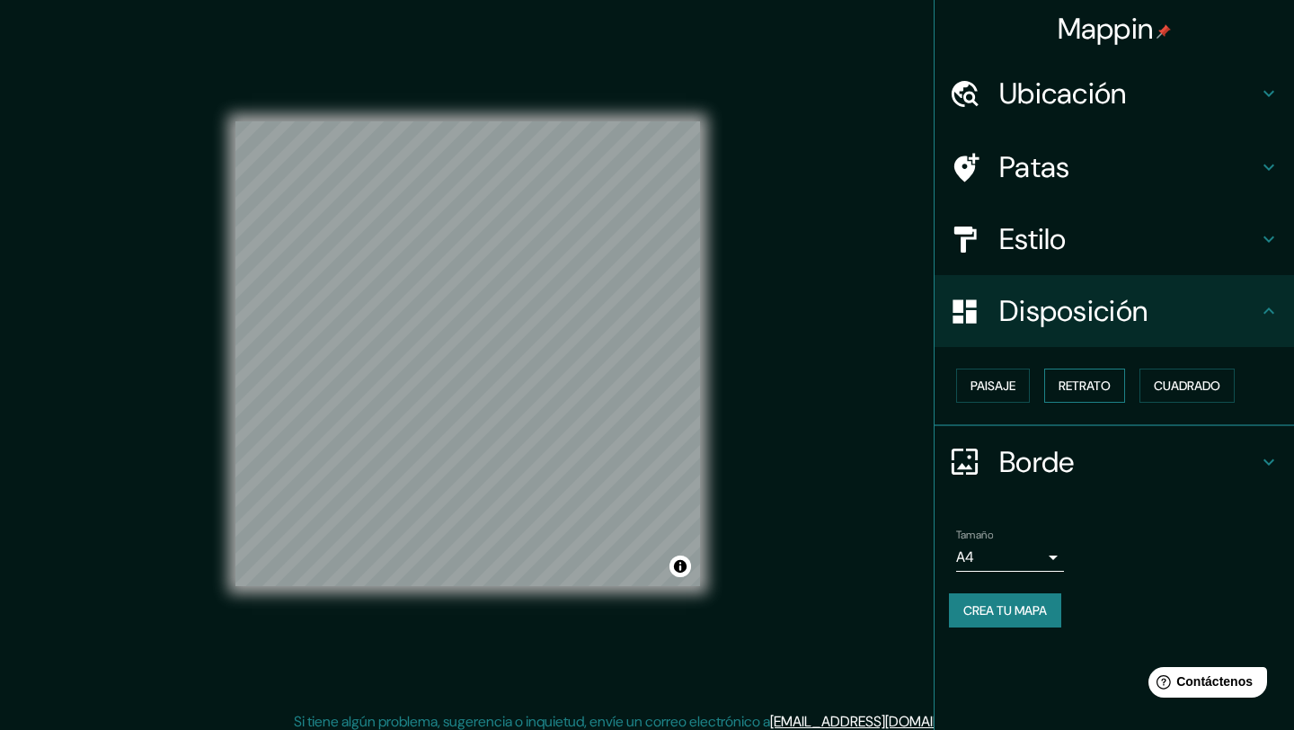
click at [1078, 393] on font "Retrato" at bounding box center [1085, 385] width 52 height 16
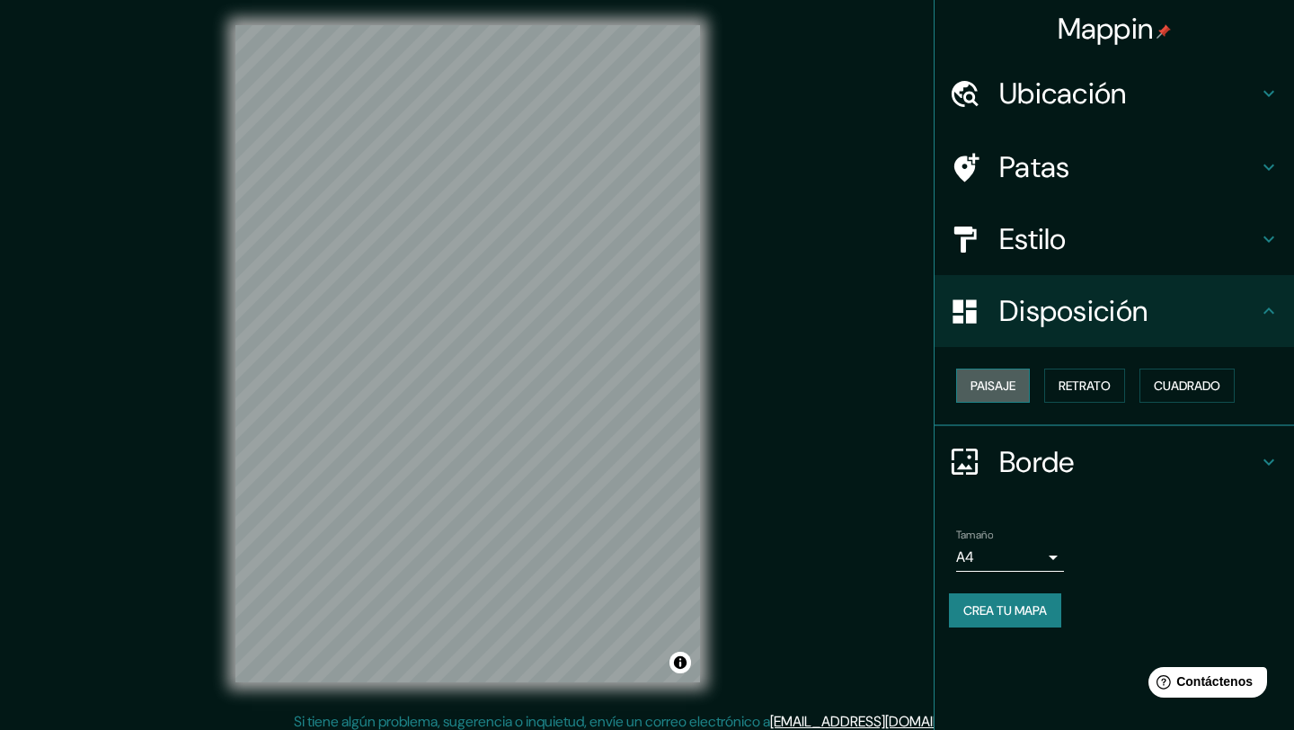
click at [1012, 393] on font "Paisaje" at bounding box center [993, 385] width 45 height 16
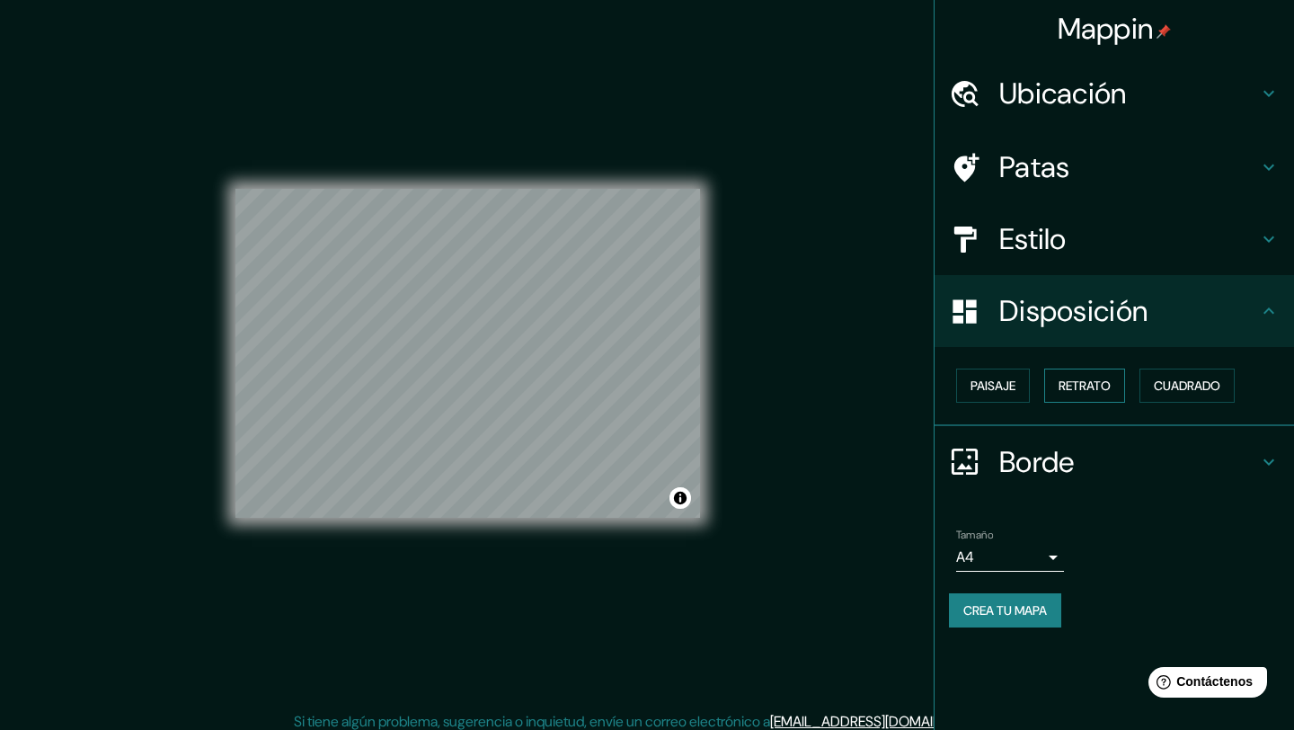
click at [1108, 380] on font "Retrato" at bounding box center [1085, 385] width 52 height 16
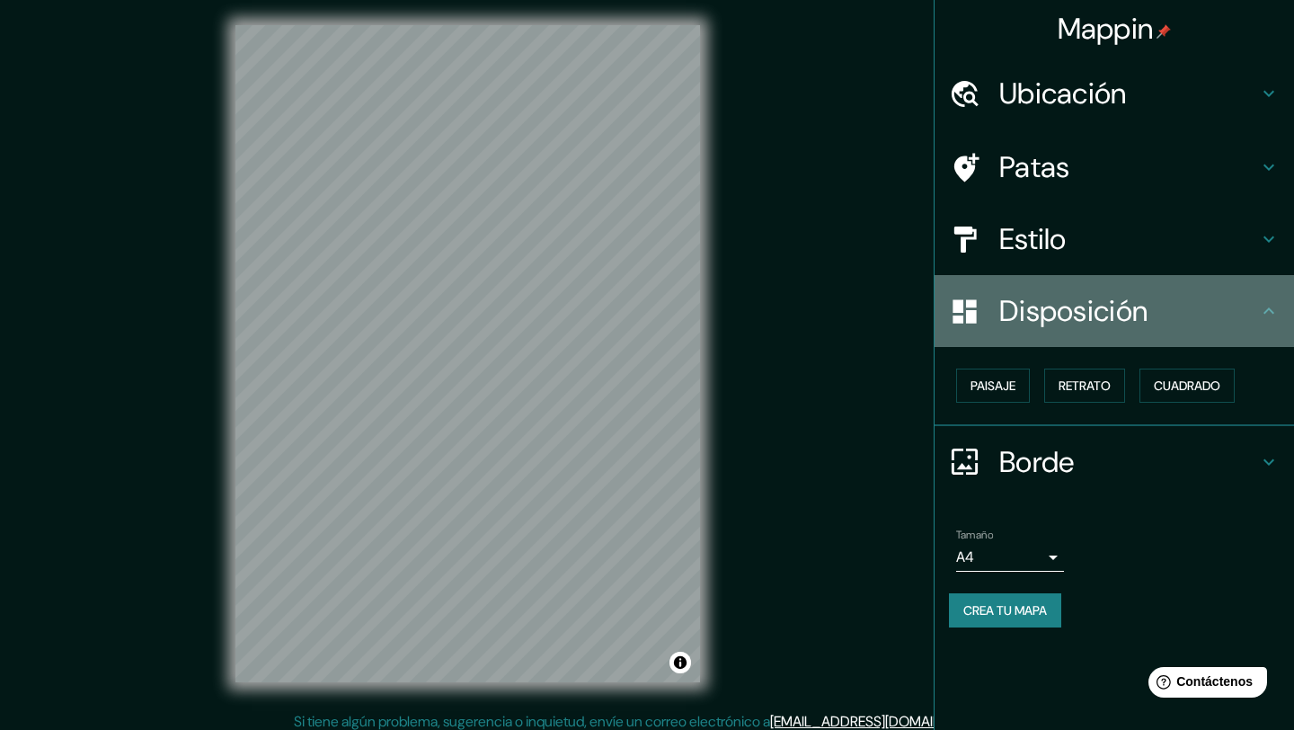
click at [1076, 331] on div "Disposición" at bounding box center [1114, 311] width 359 height 72
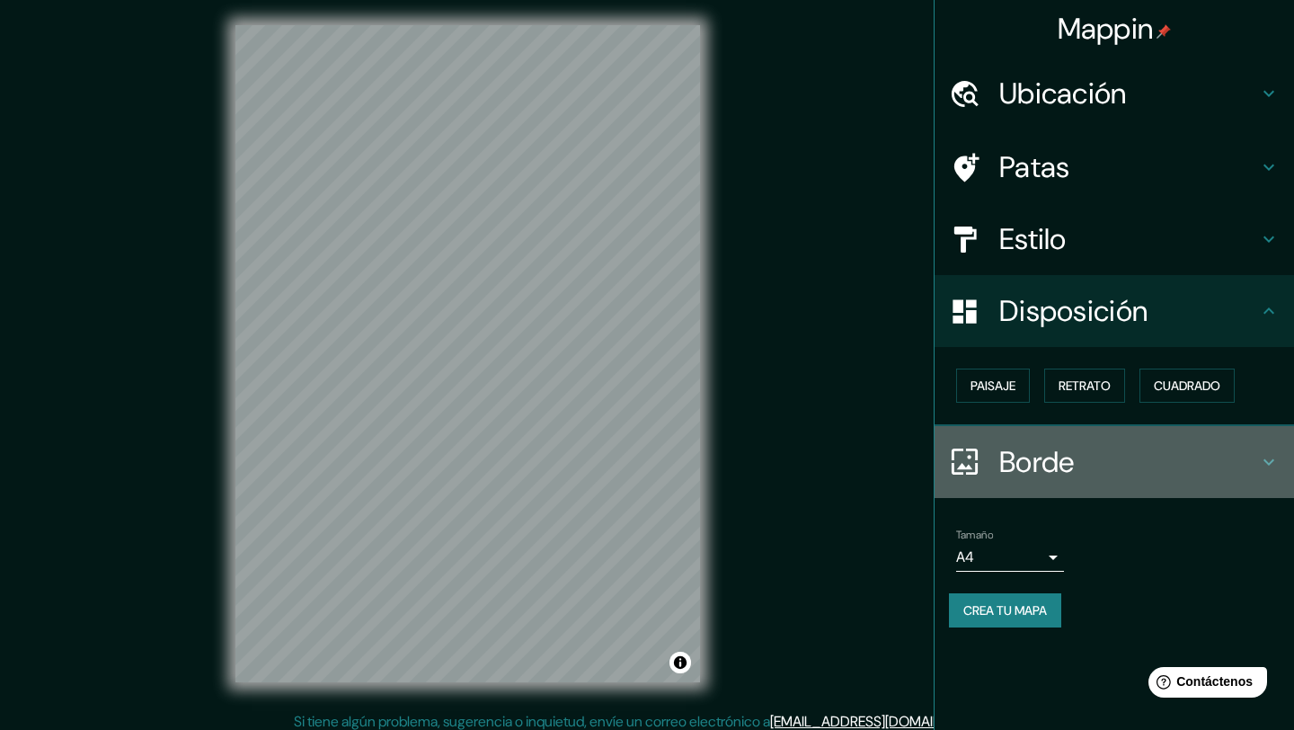
click at [1051, 448] on font "Borde" at bounding box center [1036, 462] width 75 height 38
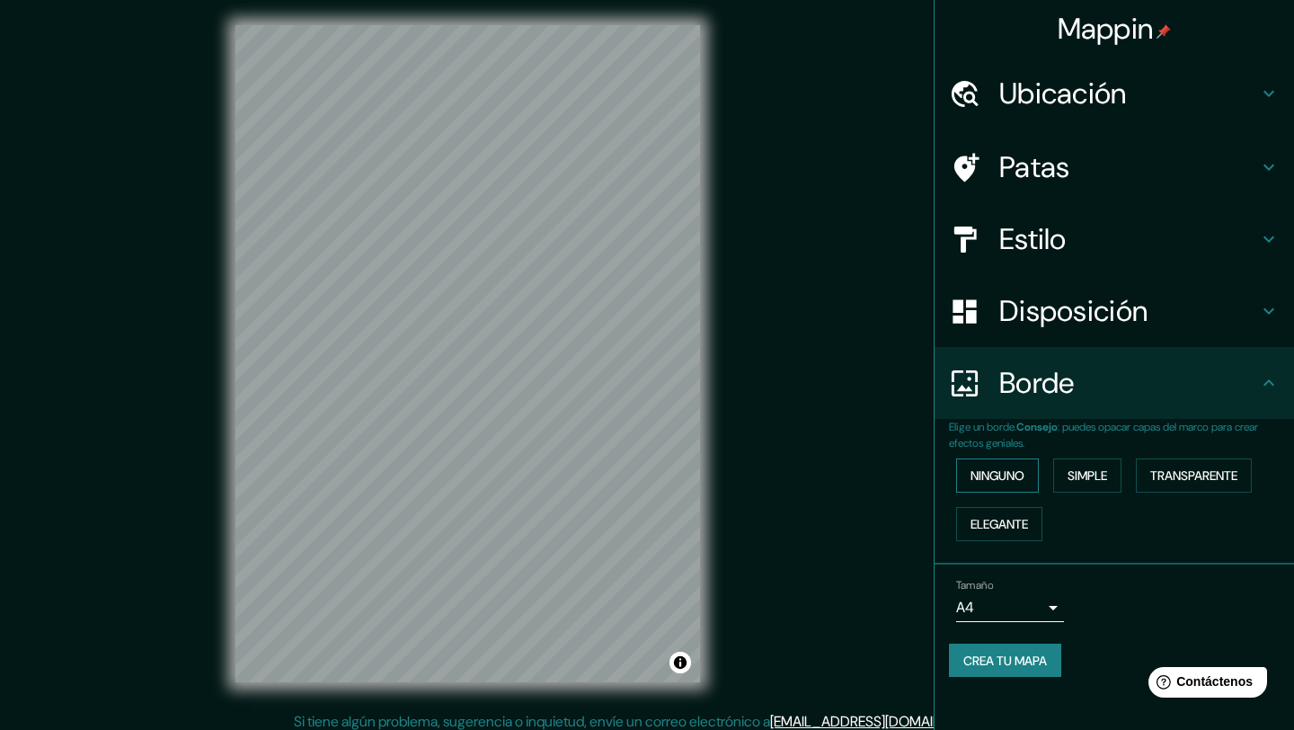
click at [1017, 483] on font "Ninguno" at bounding box center [998, 475] width 54 height 23
click at [1107, 479] on font "Simple" at bounding box center [1088, 475] width 40 height 16
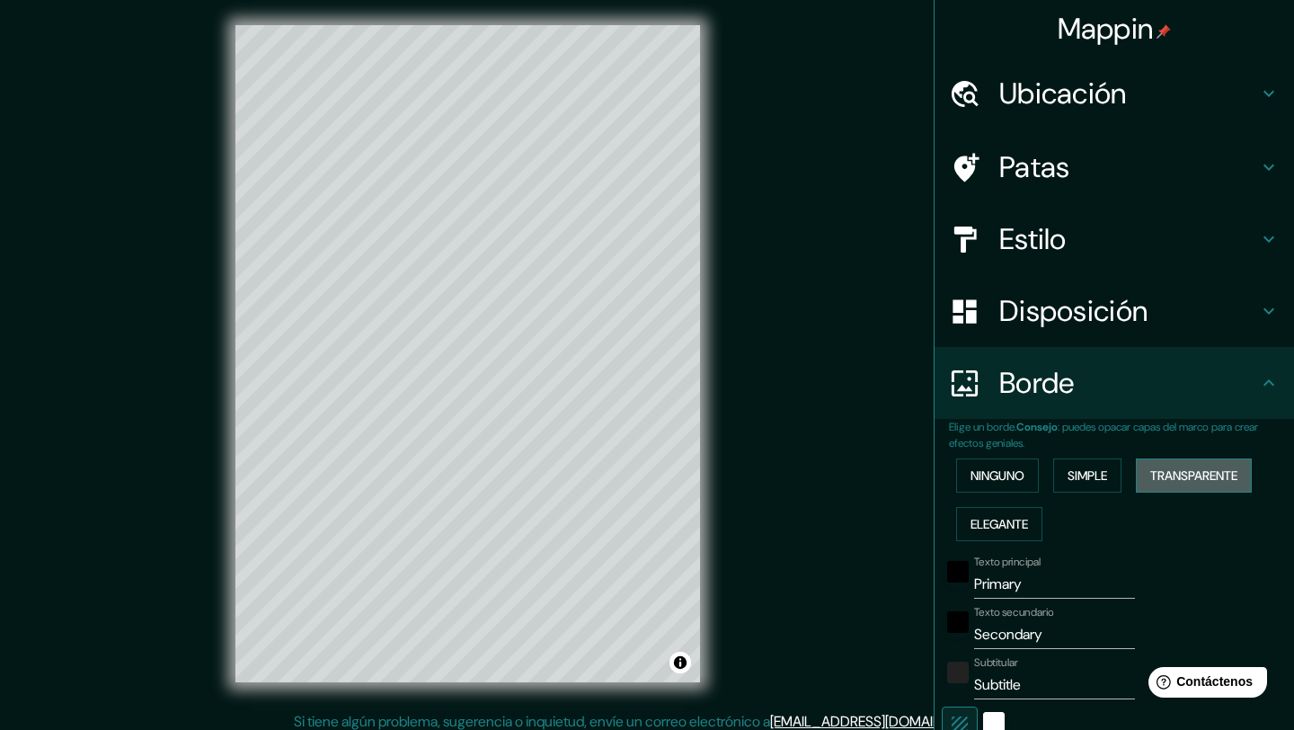
click at [1219, 478] on font "Transparente" at bounding box center [1193, 475] width 87 height 16
click at [1005, 527] on font "Elegante" at bounding box center [1000, 524] width 58 height 16
click at [1004, 474] on font "Ninguno" at bounding box center [998, 475] width 54 height 16
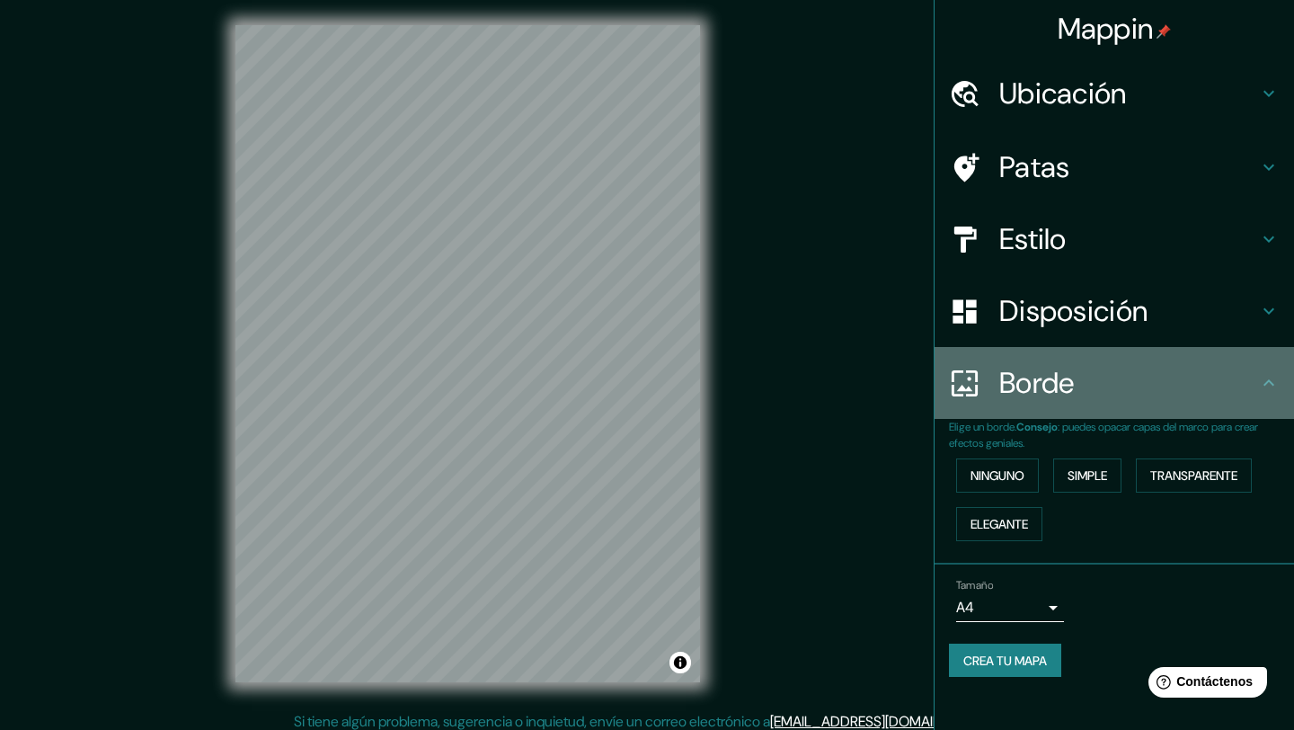
click at [1138, 404] on div "Borde" at bounding box center [1114, 383] width 359 height 72
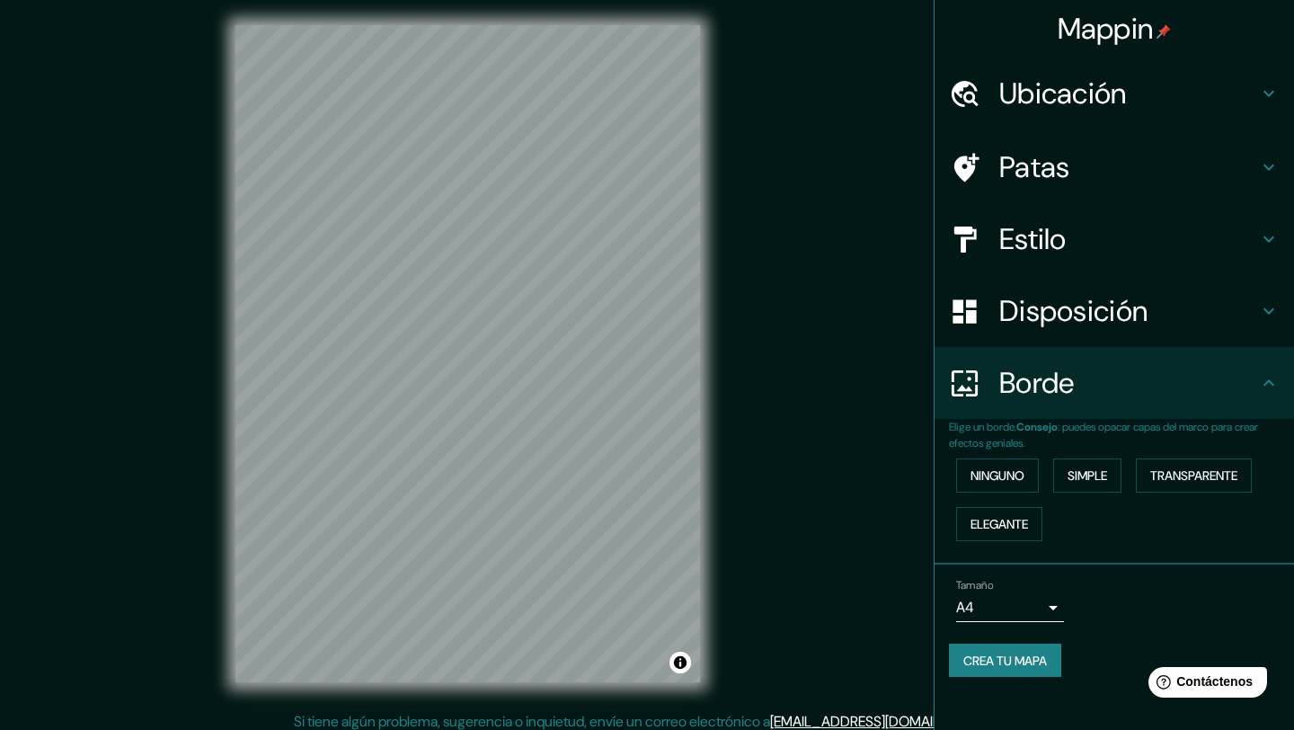
click at [1021, 606] on body "Mappin Ubicación [GEOGRAPHIC_DATA], [GEOGRAPHIC_DATA], [GEOGRAPHIC_DATA] Patas …" at bounding box center [647, 361] width 1294 height 730
click at [988, 658] on li "A3" at bounding box center [1010, 660] width 108 height 33
click at [1006, 602] on body "Mappin Ubicación [GEOGRAPHIC_DATA], [GEOGRAPHIC_DATA], [GEOGRAPHIC_DATA] Patas …" at bounding box center [647, 361] width 1294 height 730
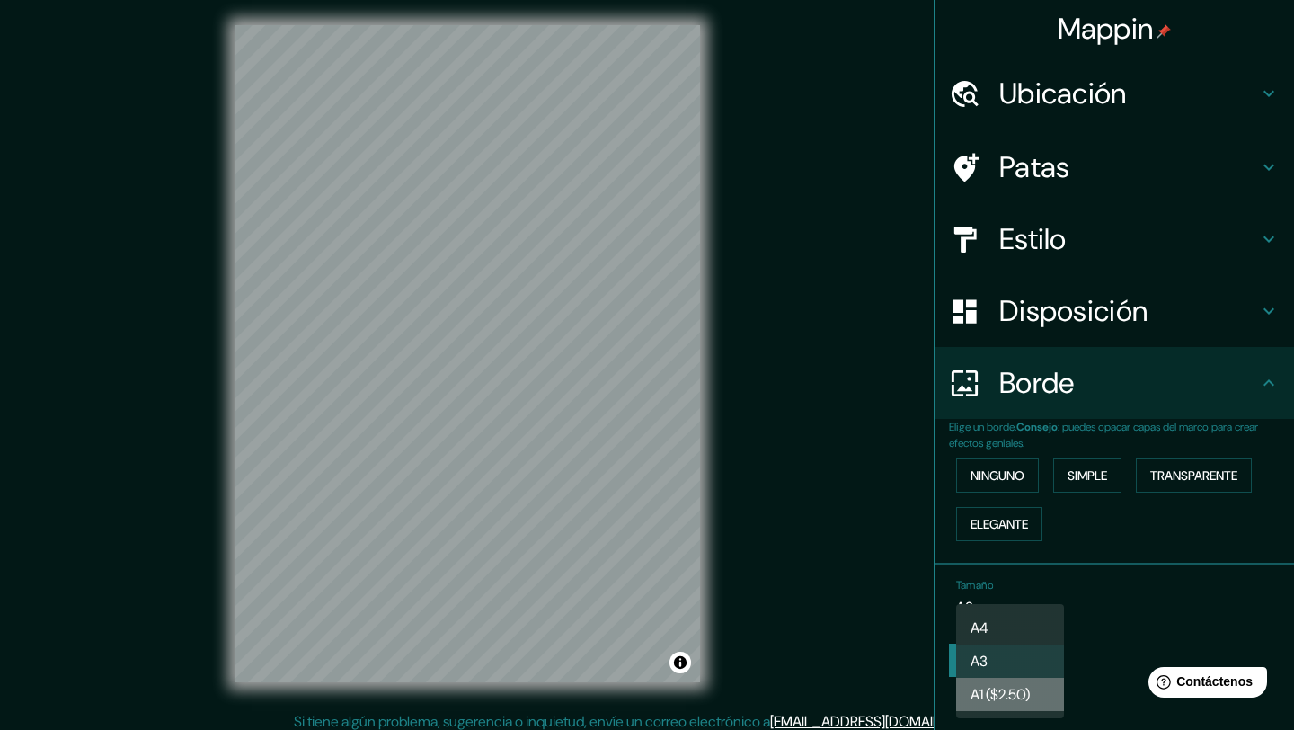
click at [997, 696] on font "A1 ($2.50)" at bounding box center [1000, 694] width 59 height 19
click at [997, 602] on body "Mappin Ubicación [GEOGRAPHIC_DATA], [GEOGRAPHIC_DATA], [GEOGRAPHIC_DATA] Patas …" at bounding box center [647, 361] width 1294 height 730
click at [998, 617] on li "A4" at bounding box center [1010, 627] width 108 height 33
type input "single"
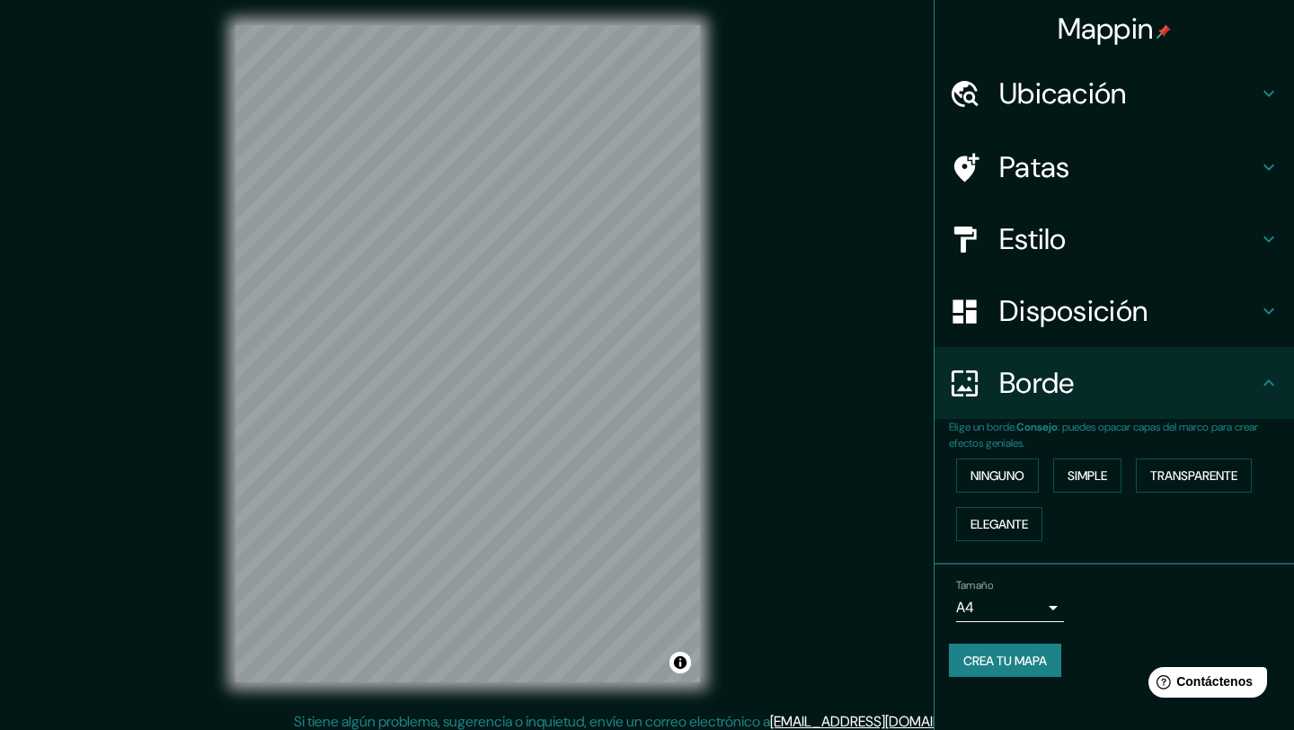
click at [1130, 611] on div "Tamaño A4 single" at bounding box center [1114, 601] width 331 height 58
click at [1017, 657] on font "Crea tu mapa" at bounding box center [1005, 660] width 84 height 16
click at [1072, 102] on font "Ubicación" at bounding box center [1063, 94] width 128 height 38
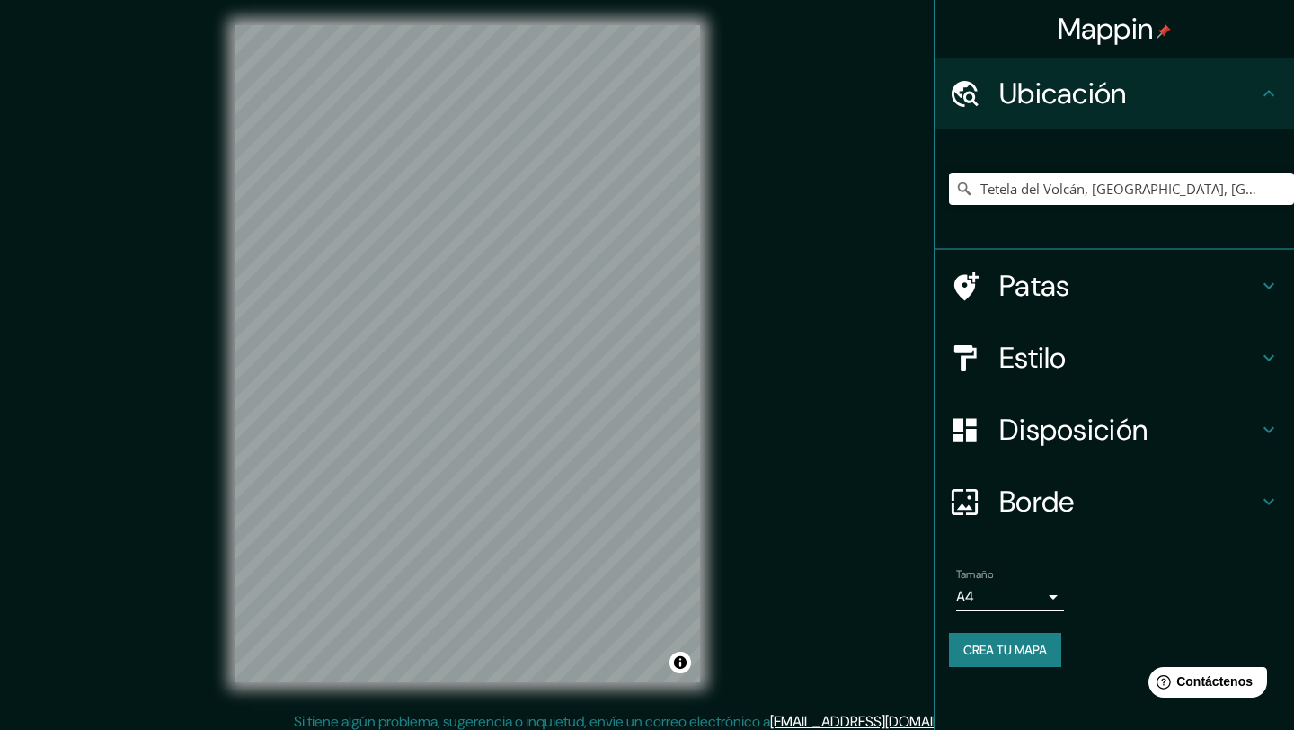
click at [1120, 30] on font "Mappin" at bounding box center [1106, 29] width 96 height 38
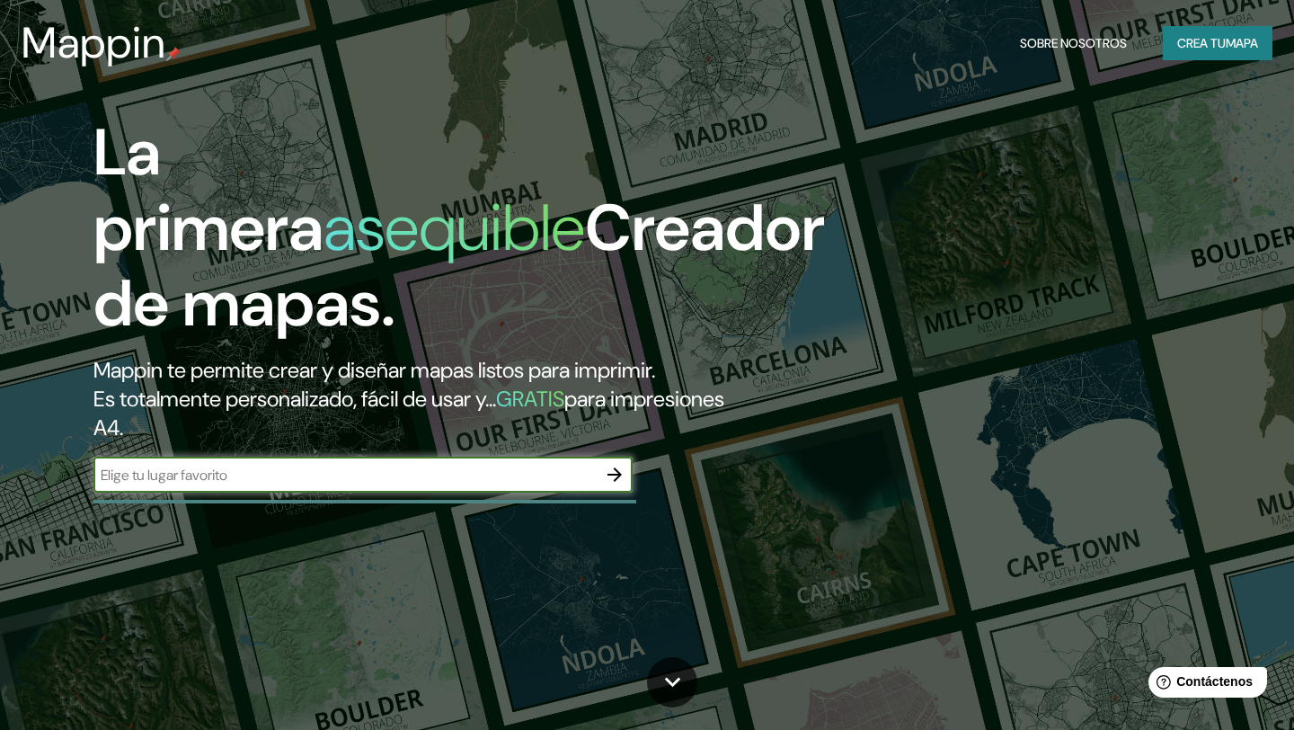
click at [474, 465] on input "text" at bounding box center [344, 475] width 503 height 21
type input "tete"
click at [1226, 33] on font "mapa" at bounding box center [1242, 42] width 32 height 23
